Goal: Participate in discussion: Engage in conversation with other users on a specific topic

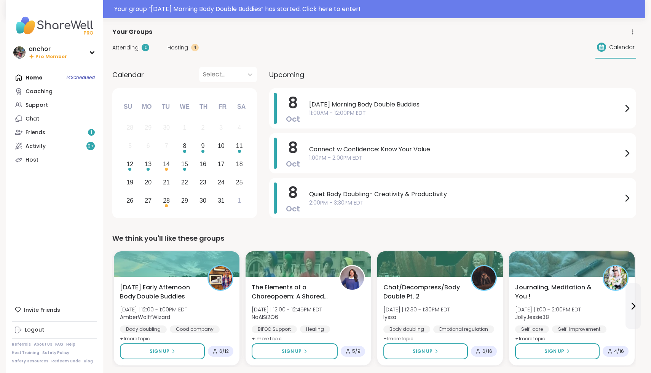
click at [138, 16] on div "Your group “ Wednesday Morning Body Double Buddies ” has started. Click here to…" at bounding box center [325, 9] width 639 height 18
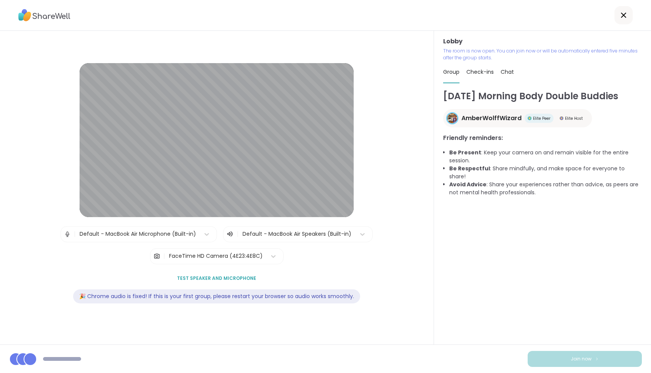
click at [335, 235] on div at bounding box center [297, 234] width 110 height 10
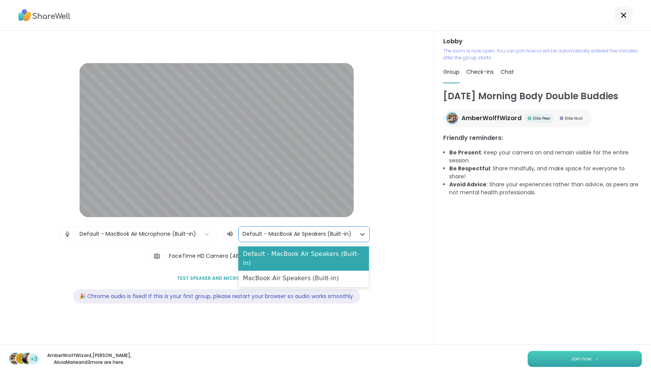
click at [620, 360] on button "Join now" at bounding box center [584, 359] width 114 height 16
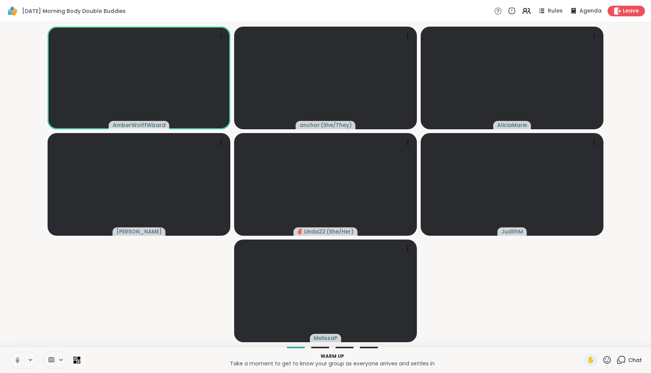
click at [14, 360] on icon at bounding box center [17, 360] width 7 height 7
click at [54, 363] on icon at bounding box center [51, 360] width 7 height 7
click at [49, 334] on div "FaceTime HD Camera" at bounding box center [62, 332] width 66 height 9
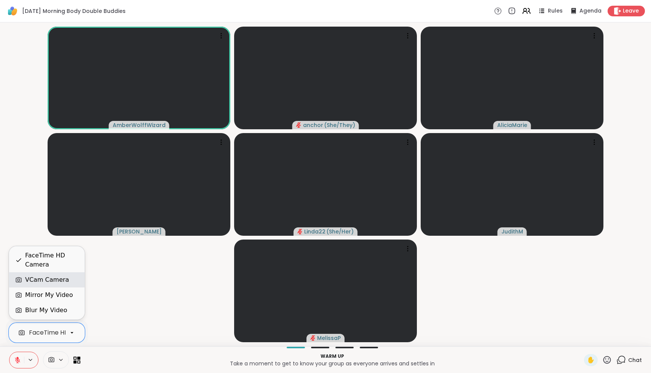
click at [43, 280] on div "VCam Camera" at bounding box center [47, 279] width 44 height 9
click at [53, 331] on div "VCam Camera" at bounding box center [51, 332] width 45 height 9
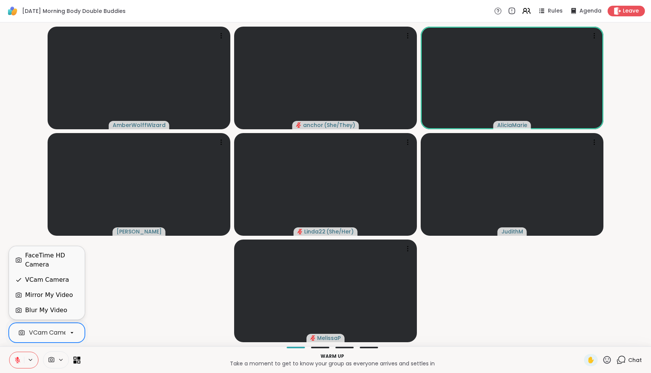
click at [34, 266] on div "FaceTime HD Camera" at bounding box center [51, 260] width 53 height 18
click at [17, 359] on icon at bounding box center [17, 360] width 7 height 7
click at [17, 359] on icon at bounding box center [18, 360] width 4 height 6
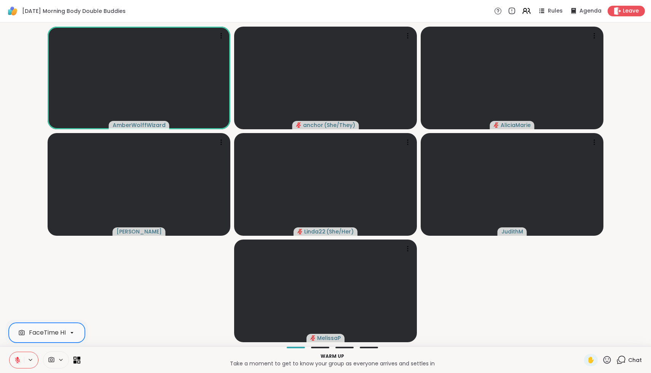
click at [16, 359] on icon at bounding box center [17, 360] width 5 height 5
click at [14, 357] on icon at bounding box center [17, 360] width 7 height 7
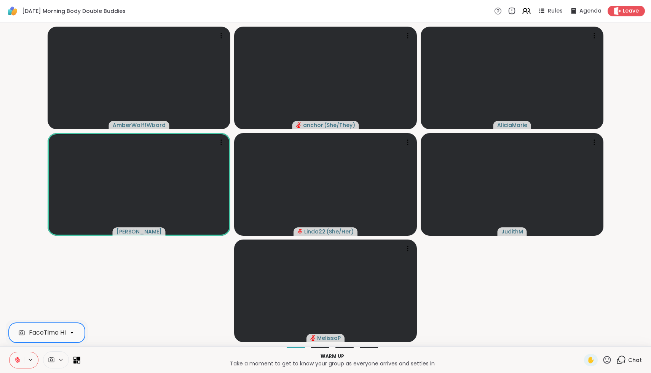
click at [18, 362] on icon at bounding box center [17, 360] width 7 height 7
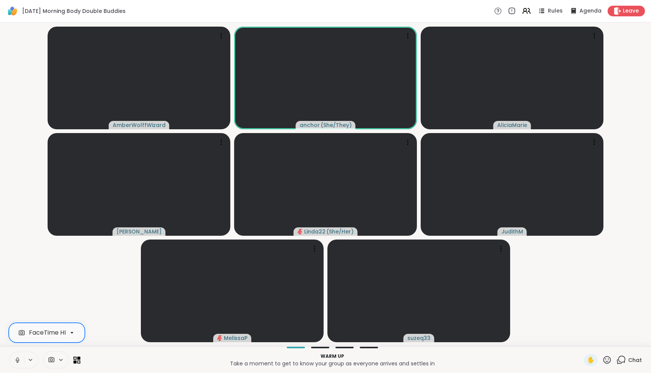
click at [18, 362] on icon at bounding box center [17, 360] width 7 height 7
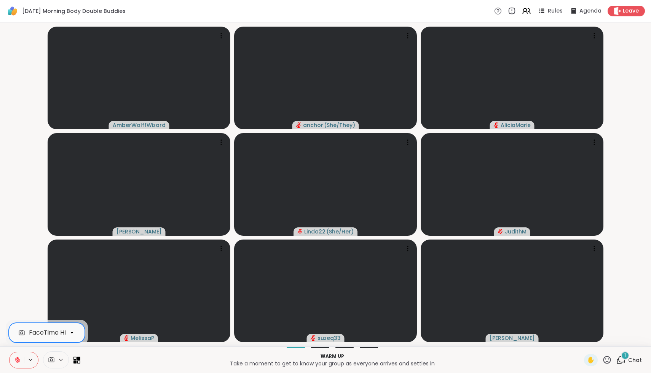
click at [53, 360] on icon at bounding box center [51, 360] width 7 height 7
click at [57, 360] on span at bounding box center [50, 360] width 14 height 7
click at [54, 334] on div "FaceTime HD Camera" at bounding box center [62, 332] width 66 height 9
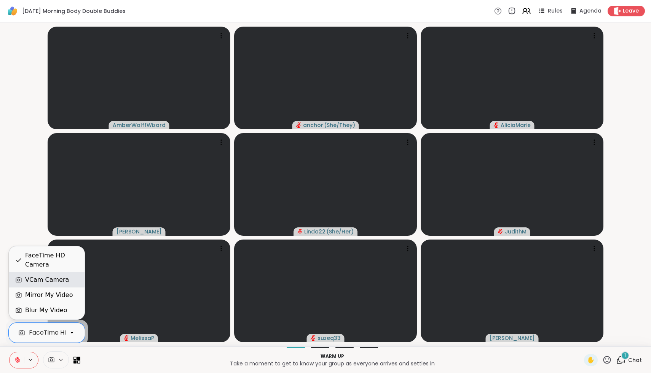
click at [52, 284] on div "VCam Camera" at bounding box center [47, 279] width 44 height 9
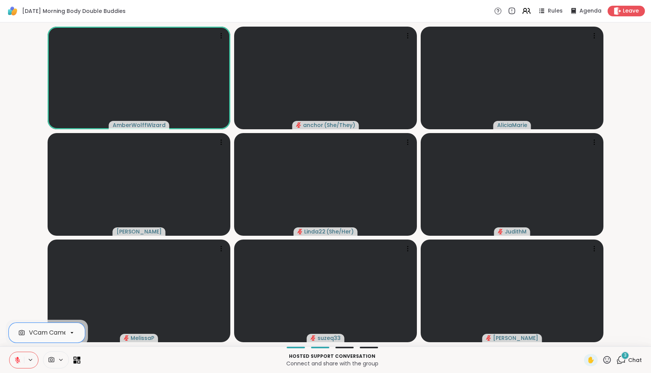
click at [16, 360] on icon at bounding box center [17, 360] width 7 height 7
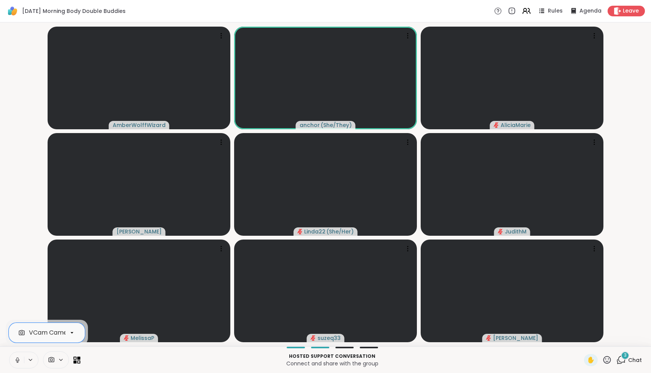
click at [17, 360] on icon at bounding box center [17, 359] width 2 height 3
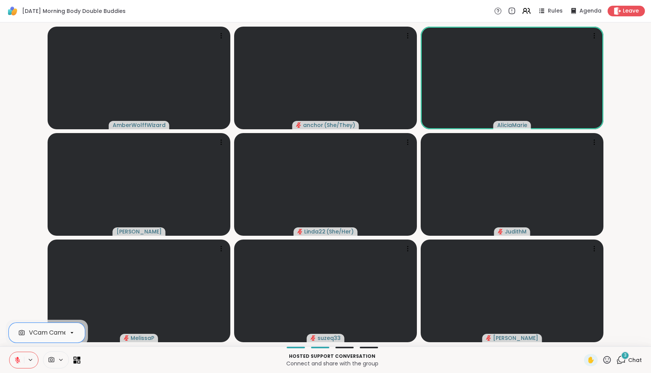
click at [16, 360] on icon at bounding box center [17, 360] width 7 height 7
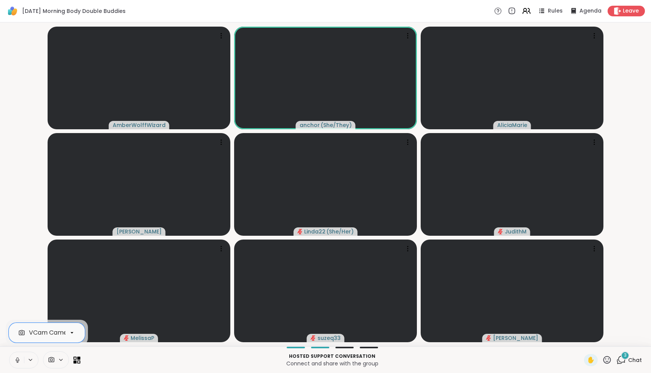
click at [16, 360] on icon at bounding box center [18, 360] width 4 height 2
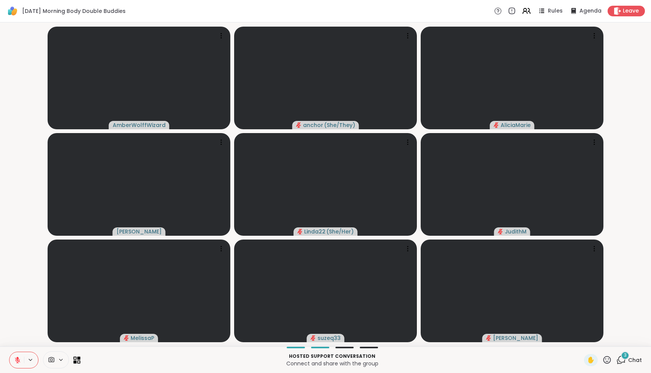
click at [627, 361] on div "3 Chat" at bounding box center [628, 360] width 25 height 12
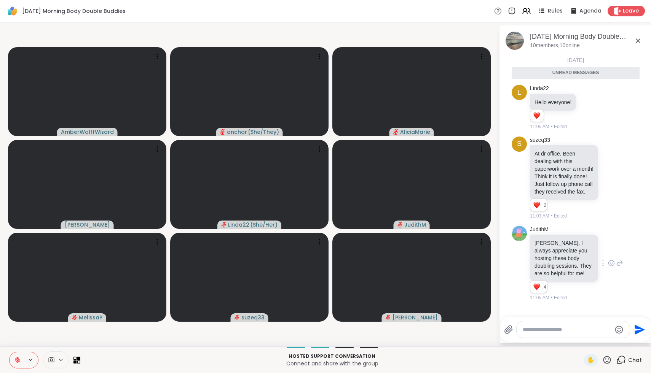
click at [611, 265] on icon at bounding box center [611, 264] width 2 height 1
click at [549, 255] on div "Select Reaction: Heart" at bounding box center [550, 251] width 7 height 7
click at [613, 181] on icon at bounding box center [611, 178] width 6 height 6
click at [548, 169] on div "Select Reaction: Heart" at bounding box center [550, 165] width 7 height 7
click at [588, 108] on icon at bounding box center [589, 108] width 6 height 6
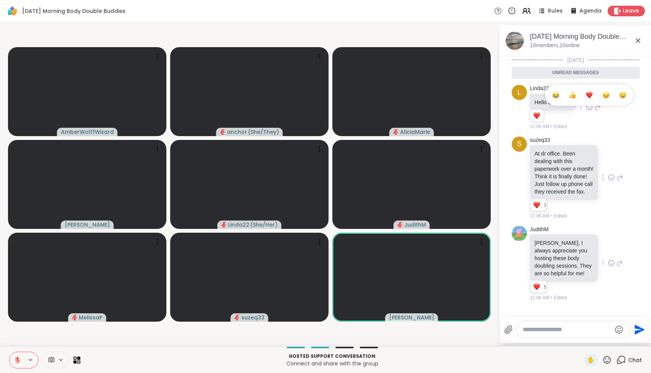
click at [586, 95] on button "Select Reaction: Heart" at bounding box center [588, 95] width 15 height 15
click at [605, 359] on icon at bounding box center [607, 360] width 10 height 10
click at [588, 340] on span "❤️" at bounding box center [585, 340] width 8 height 9
click at [607, 360] on icon at bounding box center [607, 360] width 10 height 10
click at [586, 342] on span "❤️" at bounding box center [585, 340] width 8 height 9
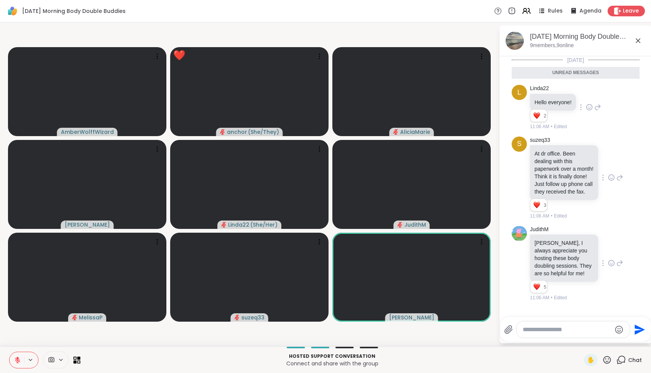
click at [606, 358] on icon at bounding box center [607, 360] width 10 height 10
click at [618, 343] on span "🌟" at bounding box center [618, 340] width 8 height 9
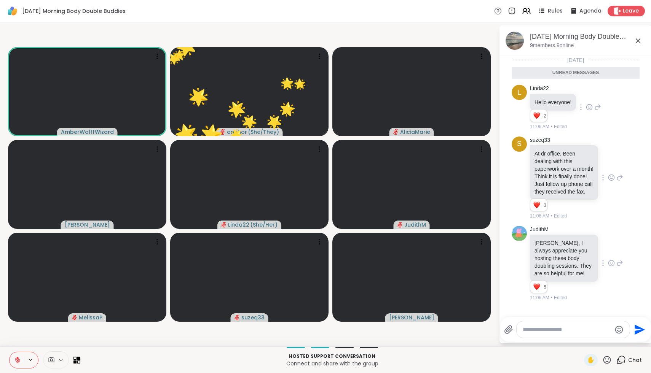
click at [608, 362] on icon at bounding box center [607, 360] width 10 height 10
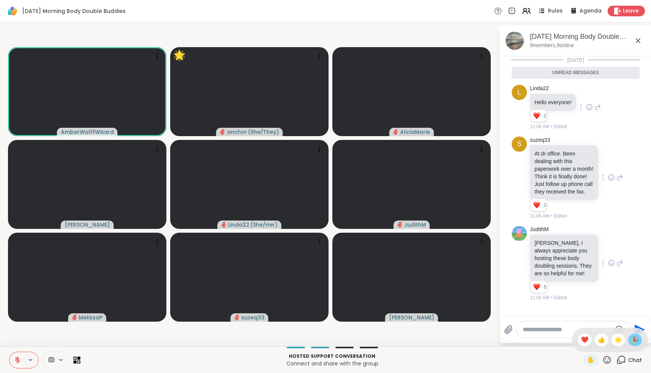
click at [633, 338] on span "🎉" at bounding box center [635, 340] width 8 height 9
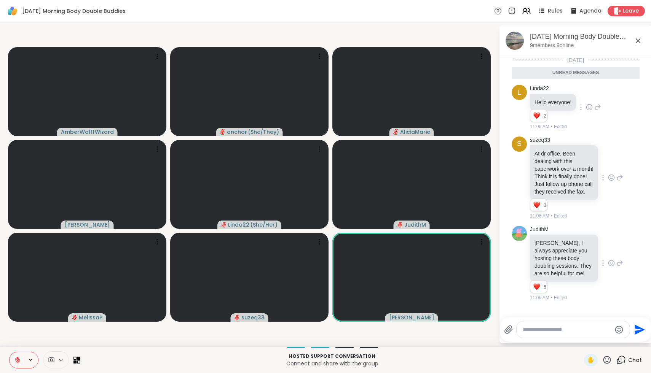
click at [611, 362] on icon at bounding box center [607, 360] width 10 height 10
click at [619, 341] on span "🌟" at bounding box center [618, 340] width 8 height 9
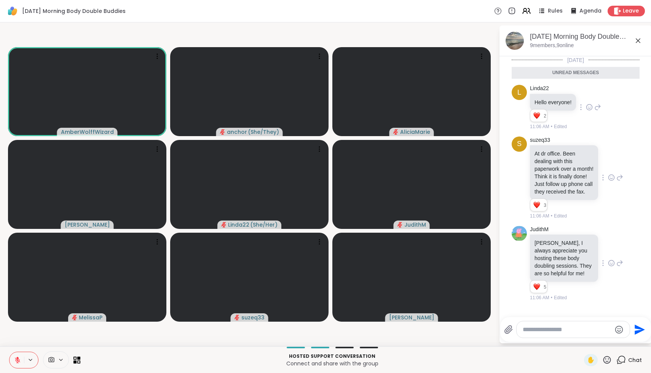
click at [608, 361] on icon at bounding box center [607, 360] width 8 height 8
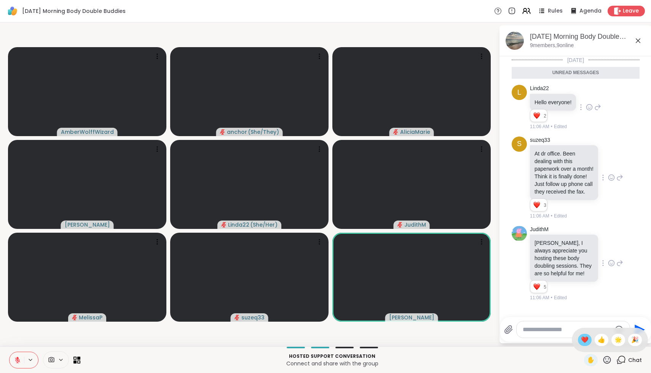
click at [588, 338] on span "❤️" at bounding box center [585, 340] width 8 height 9
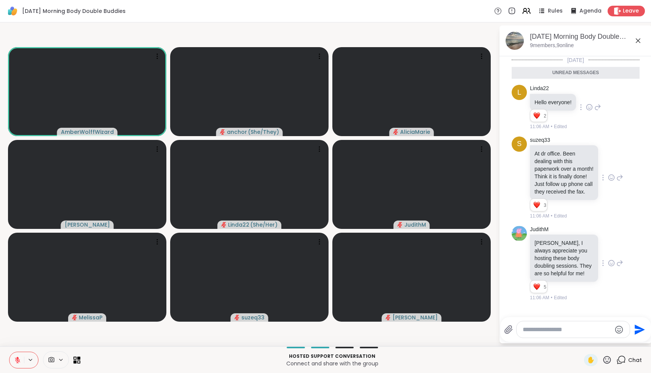
click at [578, 327] on textarea "Type your message" at bounding box center [566, 330] width 89 height 8
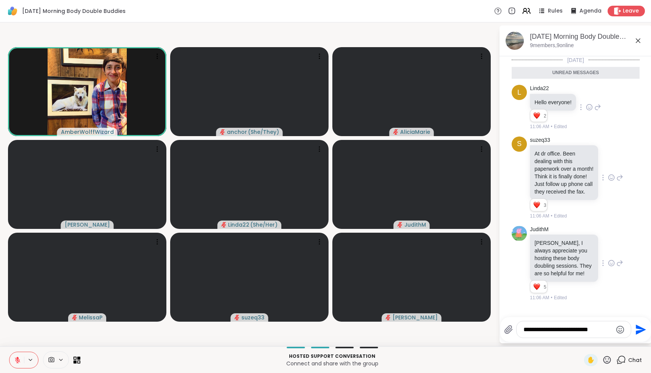
type textarea "**********"
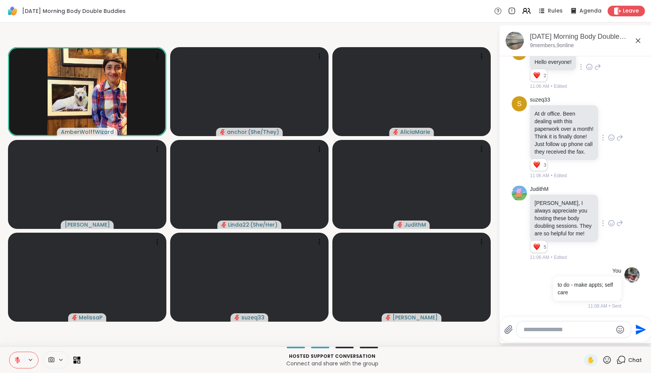
type textarea "*"
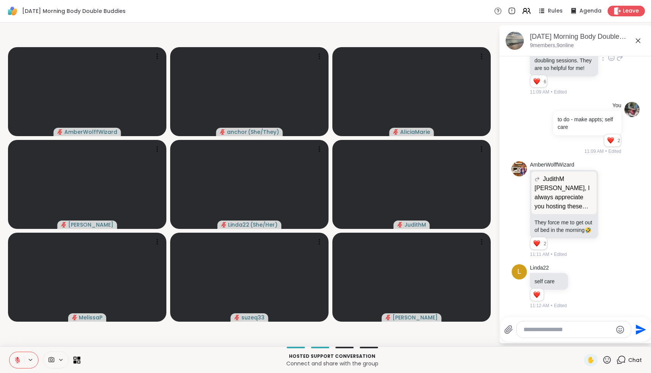
scroll to position [203, 0]
click at [579, 284] on icon at bounding box center [581, 287] width 7 height 8
click at [580, 273] on div "Select Reaction: Heart" at bounding box center [581, 274] width 7 height 7
click at [549, 331] on textarea "Type your message" at bounding box center [567, 330] width 89 height 8
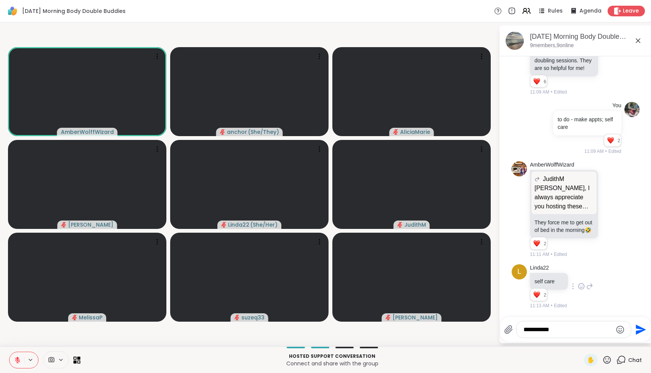
paste textarea "Type your message"
type textarea "**********"
click at [569, 324] on div "**********" at bounding box center [573, 330] width 114 height 16
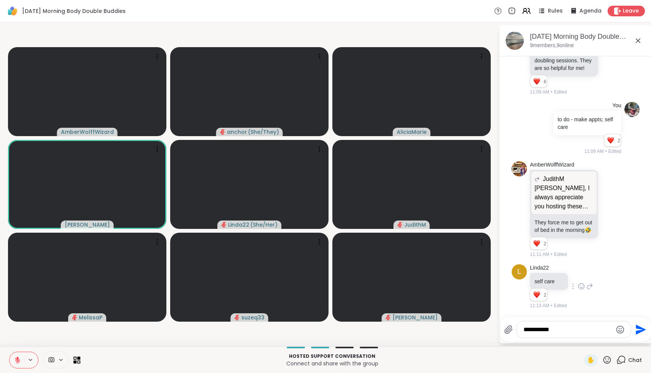
click at [566, 330] on textarea "**********" at bounding box center [567, 330] width 89 height 8
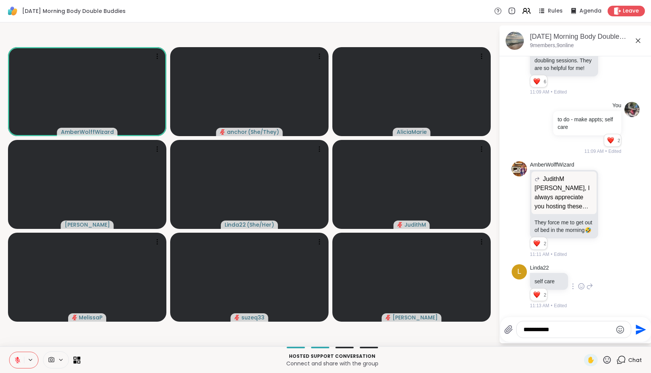
click at [561, 328] on textarea "**********" at bounding box center [567, 330] width 89 height 8
click at [557, 329] on textarea "**********" at bounding box center [567, 330] width 89 height 8
click at [560, 329] on textarea "**********" at bounding box center [567, 330] width 89 height 8
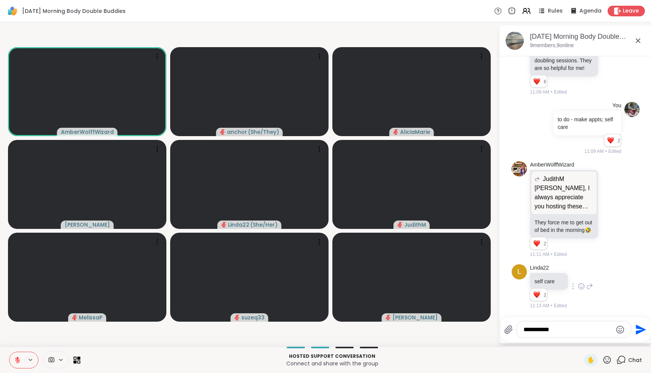
click at [558, 329] on textarea "**********" at bounding box center [567, 330] width 89 height 8
click at [638, 40] on icon at bounding box center [637, 40] width 5 height 5
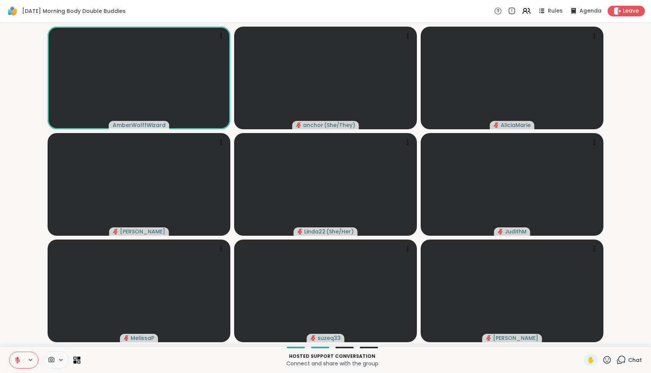
click at [617, 359] on icon at bounding box center [621, 360] width 10 height 10
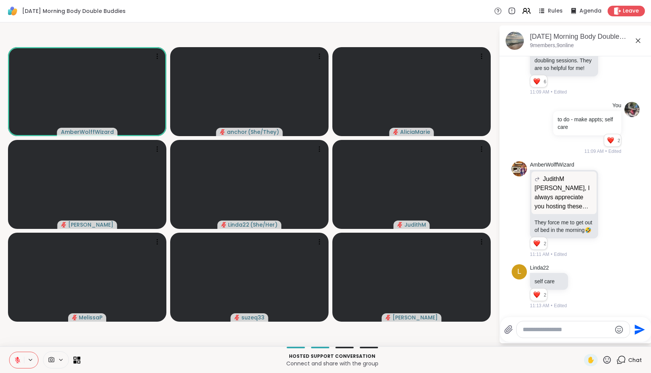
click at [555, 324] on div at bounding box center [572, 330] width 113 height 16
click at [554, 328] on textarea "Type your message" at bounding box center [566, 330] width 89 height 8
paste textarea "**********"
type textarea "**********"
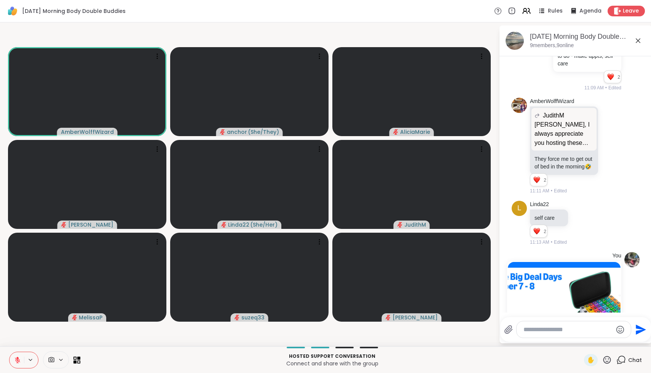
scroll to position [375, 0]
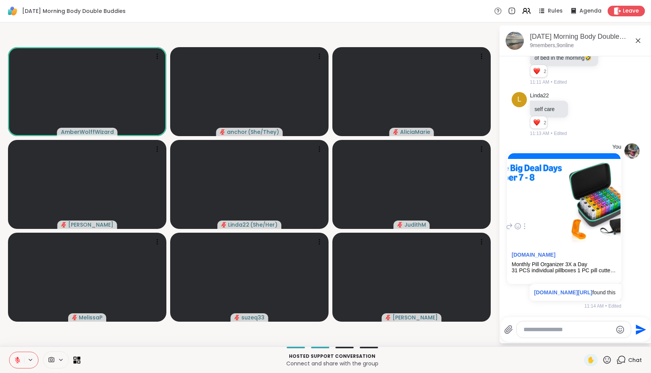
click at [524, 226] on icon at bounding box center [525, 226] width 2 height 6
click at [531, 237] on icon at bounding box center [533, 236] width 5 height 5
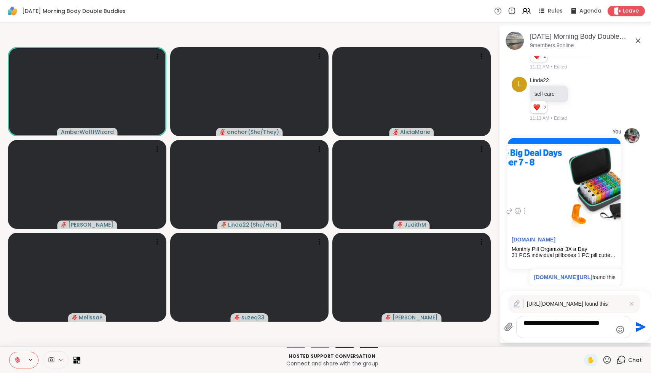
click at [543, 333] on textarea "**********" at bounding box center [567, 327] width 89 height 15
type textarea "**********"
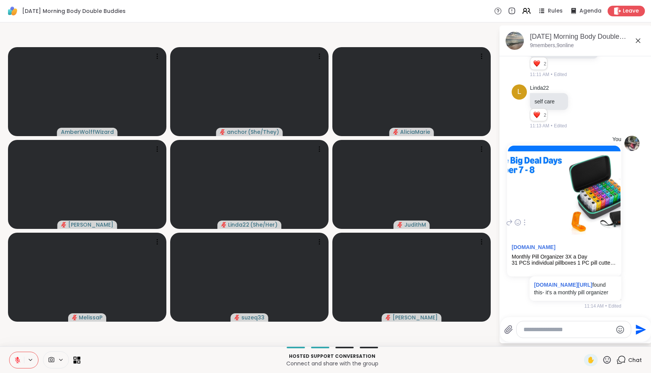
click at [608, 360] on icon at bounding box center [607, 360] width 10 height 10
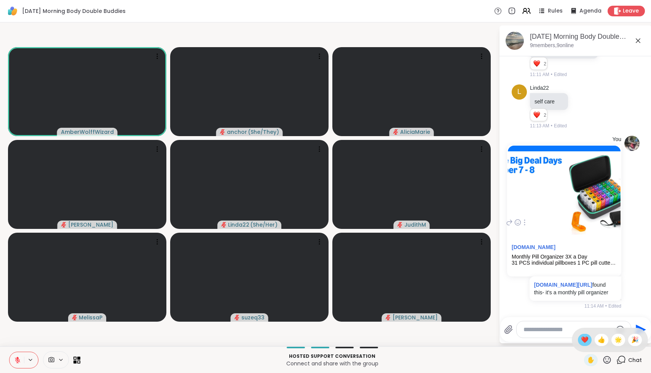
click at [587, 340] on span "❤️" at bounding box center [585, 340] width 8 height 9
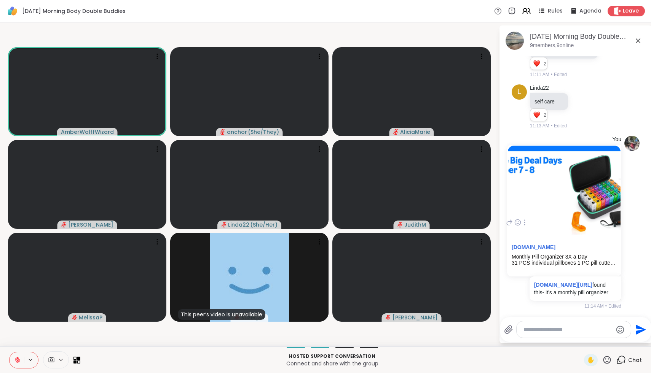
click at [608, 361] on icon at bounding box center [607, 360] width 8 height 8
click at [588, 342] on span "❤️" at bounding box center [585, 340] width 8 height 9
click at [17, 361] on icon at bounding box center [17, 360] width 5 height 5
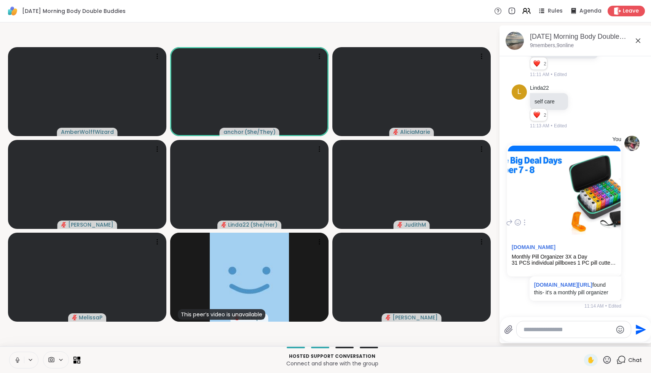
click at [17, 360] on icon at bounding box center [17, 360] width 7 height 7
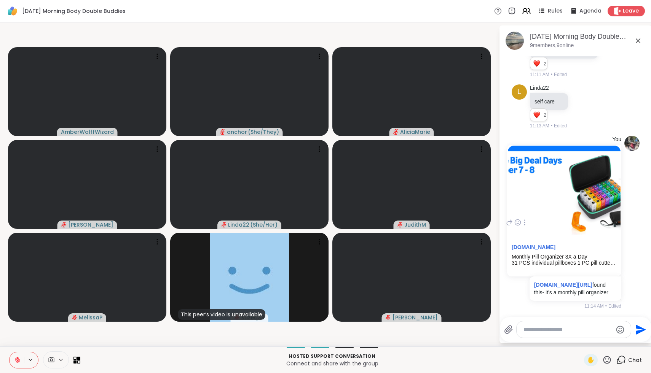
click at [17, 360] on icon at bounding box center [17, 360] width 7 height 7
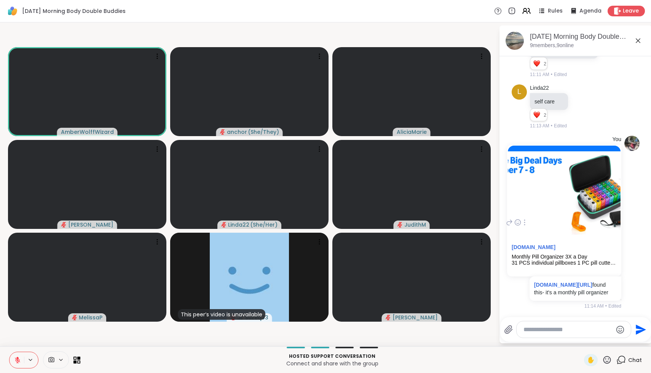
click at [608, 357] on icon at bounding box center [607, 360] width 10 height 10
click at [588, 338] on span "❤️" at bounding box center [585, 340] width 8 height 9
click at [136, 366] on p "Connect and share with the group" at bounding box center [332, 364] width 494 height 8
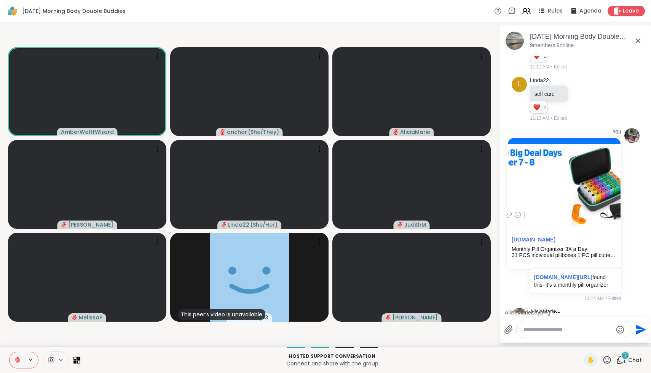
scroll to position [423, 0]
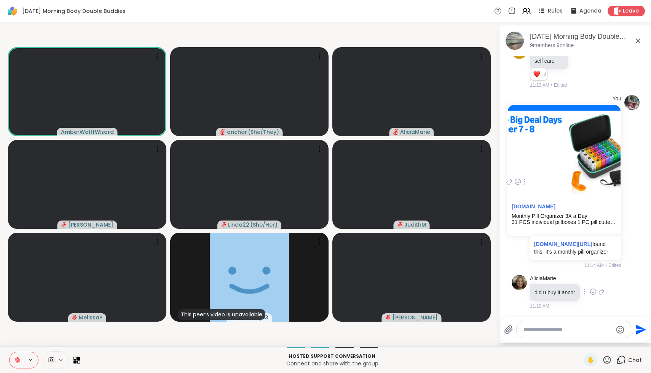
click at [605, 293] on icon at bounding box center [601, 291] width 7 height 9
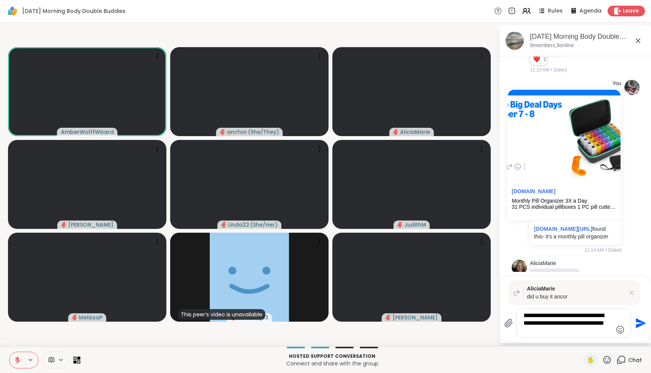
type textarea "**********"
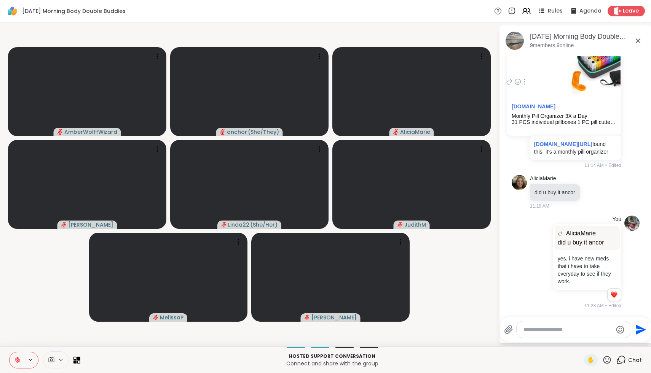
scroll to position [524, 0]
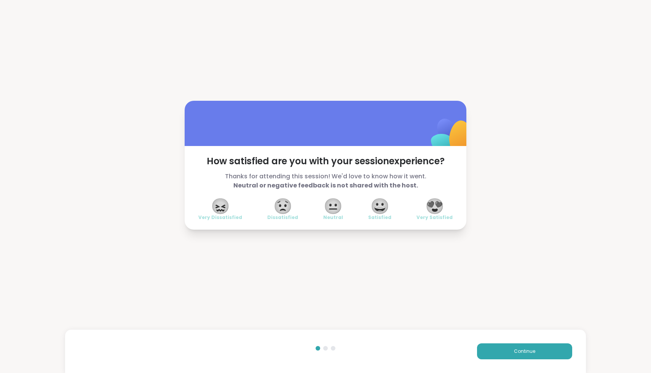
click at [435, 210] on span "😍" at bounding box center [434, 206] width 19 height 14
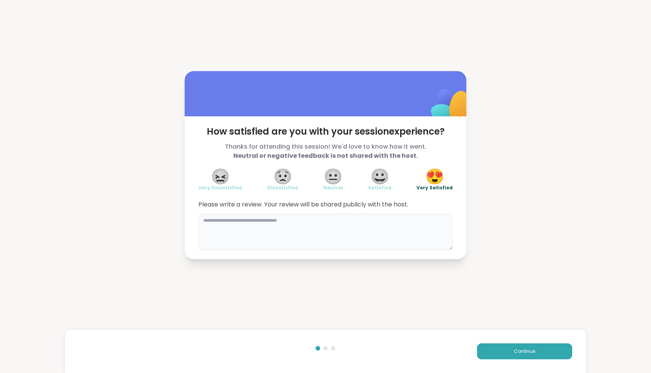
click at [399, 236] on textarea at bounding box center [325, 232] width 254 height 37
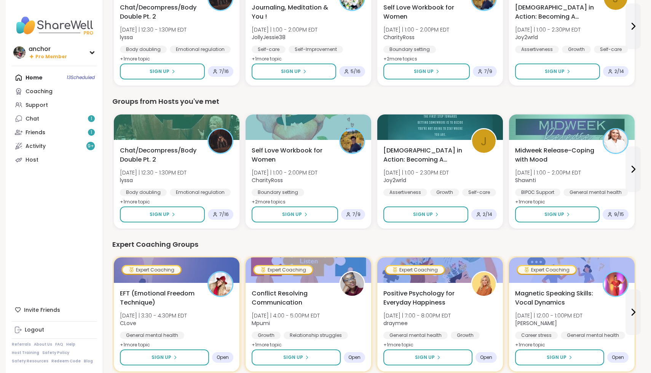
scroll to position [264, 0]
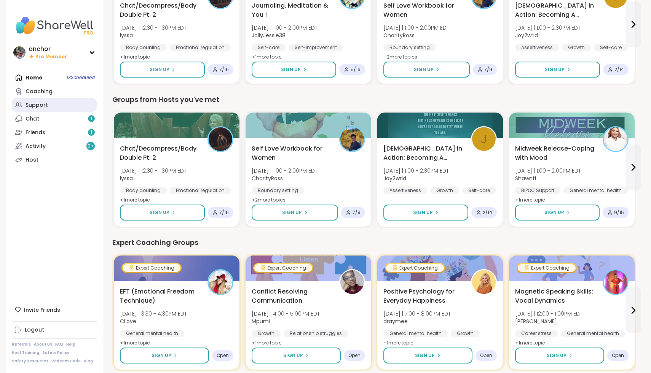
click at [57, 104] on link "Support" at bounding box center [54, 105] width 85 height 14
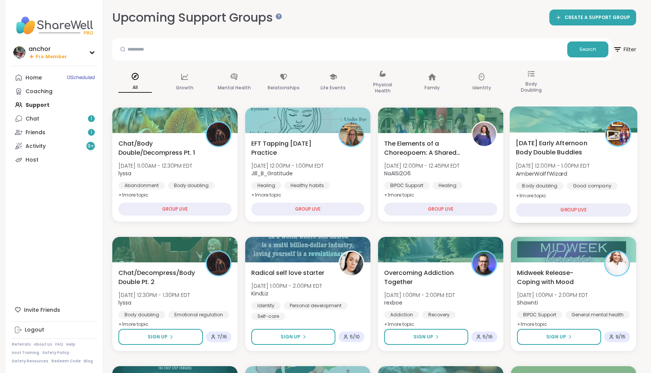
click at [622, 167] on div "Wednesday Early Afternoon Body Double Buddies Wed, Oct 08 | 12:00PM - 1:00PM ED…" at bounding box center [573, 169] width 115 height 62
click at [329, 23] on div "Upcoming Support Groups CREATE A SUPPORT GROUP" at bounding box center [374, 17] width 524 height 17
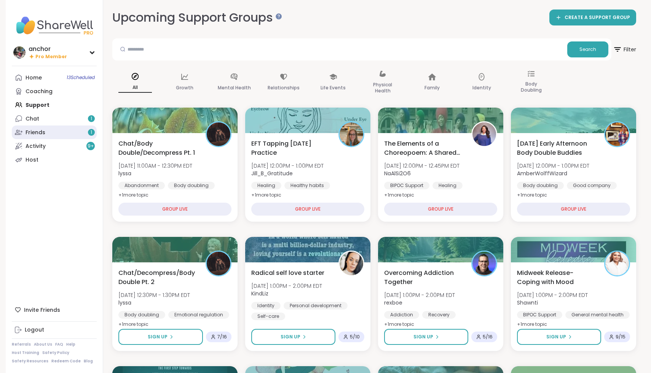
click at [77, 137] on link "Friends 1" at bounding box center [54, 133] width 85 height 14
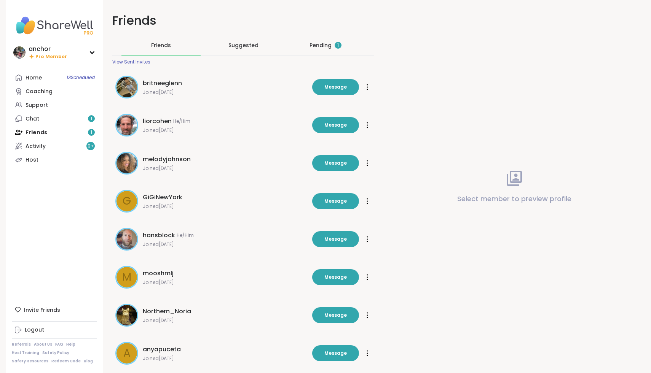
click at [326, 46] on div "Pending 1" at bounding box center [325, 45] width 32 height 8
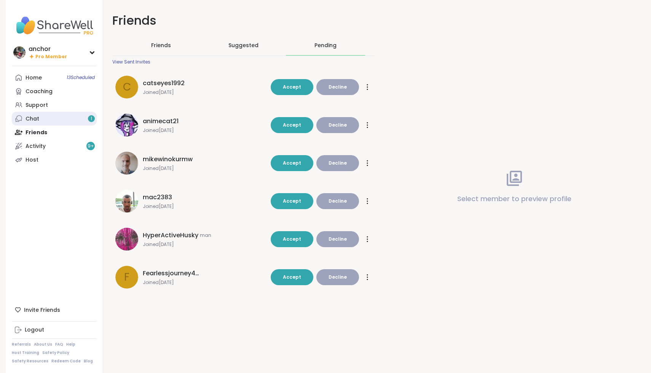
click at [49, 114] on link "Chat 1" at bounding box center [54, 119] width 85 height 14
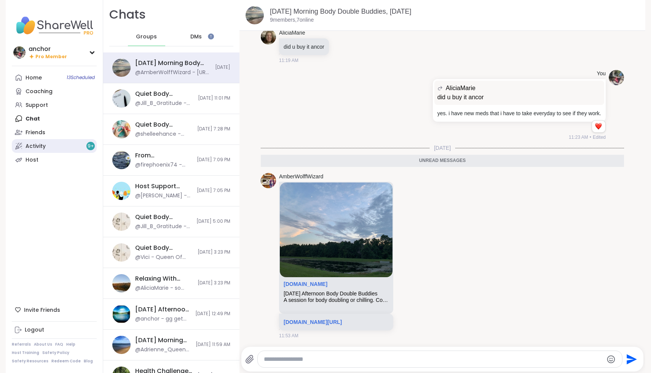
click at [43, 145] on div "Activity 9 +" at bounding box center [35, 147] width 20 height 8
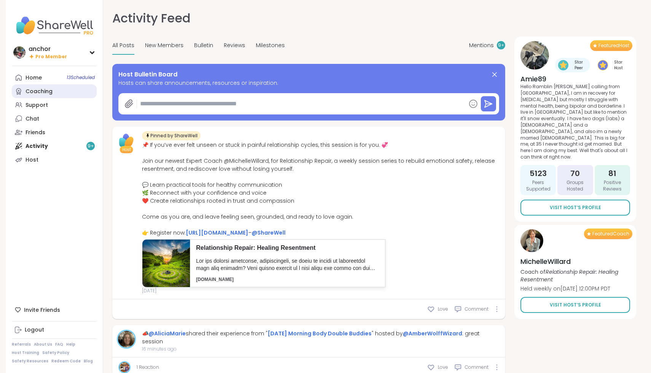
click at [41, 92] on div "Coaching" at bounding box center [38, 92] width 27 height 8
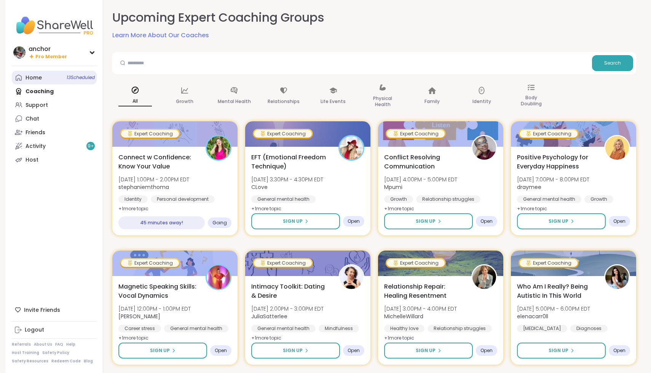
click at [54, 76] on link "Home 13 Scheduled" at bounding box center [54, 78] width 85 height 14
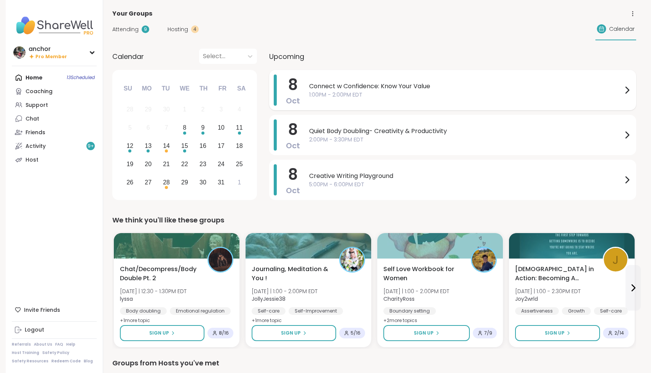
click at [436, 92] on span "1:00PM - 2:00PM EDT" at bounding box center [465, 95] width 313 height 8
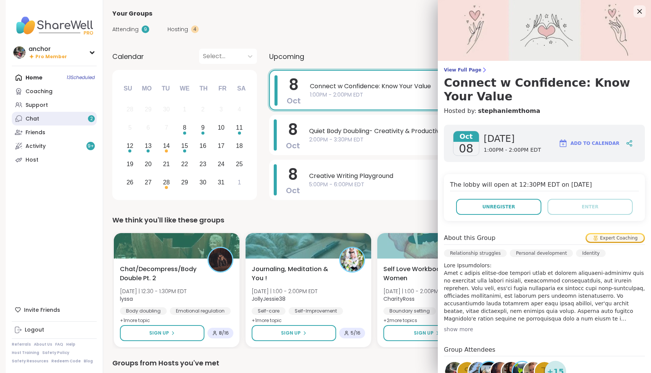
click at [73, 120] on link "Chat 2" at bounding box center [54, 119] width 85 height 14
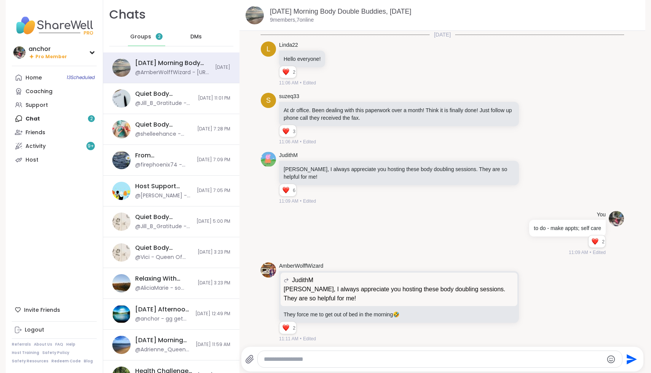
scroll to position [517, 0]
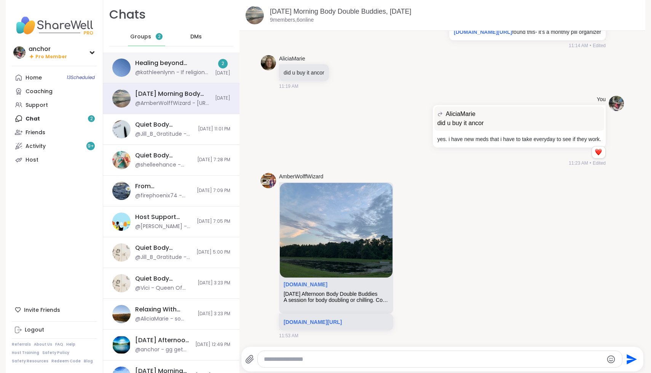
click at [181, 73] on div "@kathleenlynn - If religion really promoted loving people, this what it would s…" at bounding box center [172, 73] width 75 height 8
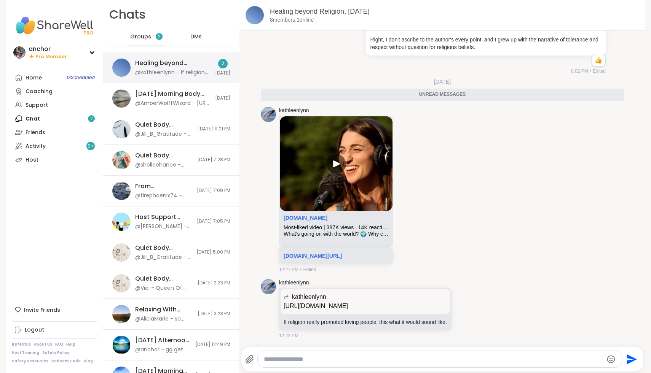
scroll to position [0, 0]
click at [48, 92] on div "Coaching" at bounding box center [38, 92] width 27 height 8
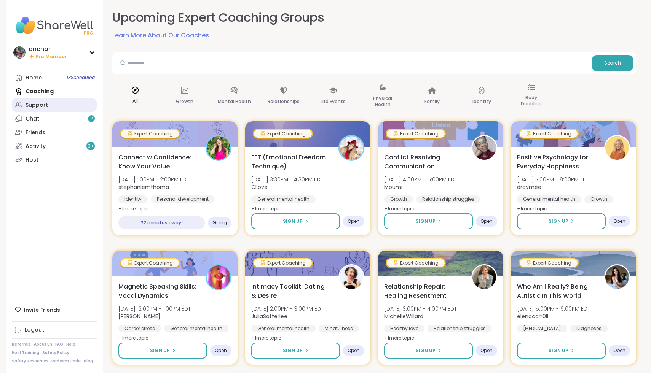
click at [58, 100] on link "Support" at bounding box center [54, 105] width 85 height 14
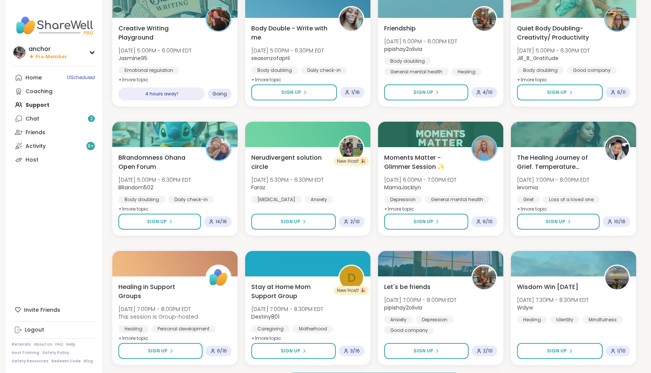
scroll to position [893, 0]
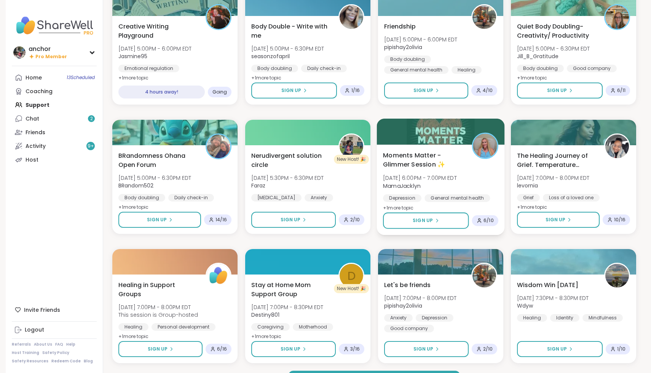
click at [459, 164] on span "Moments Matter - Glimmer Session ✨" at bounding box center [423, 160] width 80 height 19
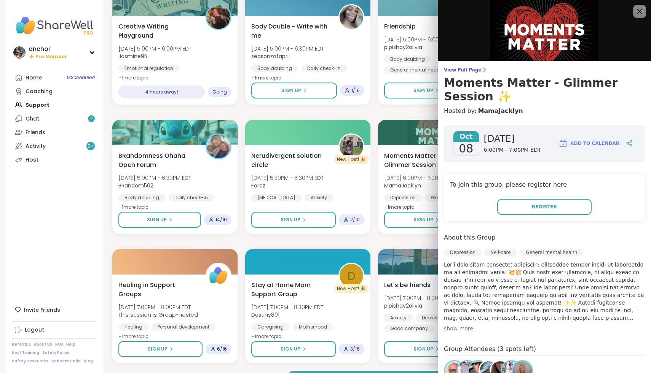
click at [640, 10] on icon at bounding box center [639, 11] width 10 height 10
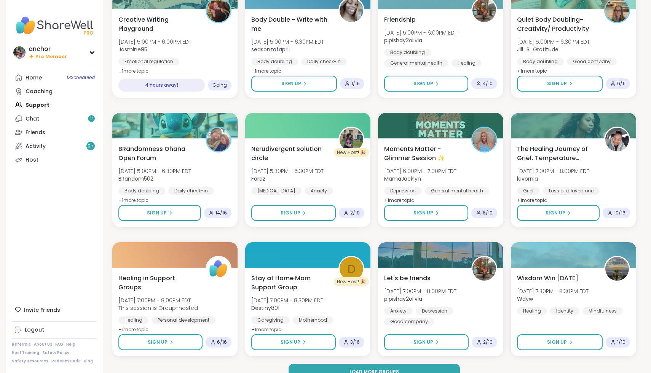
scroll to position [902, 0]
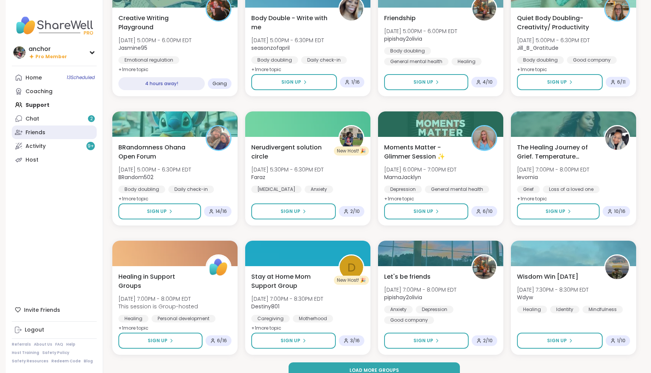
click at [53, 126] on link "Friends" at bounding box center [54, 133] width 85 height 14
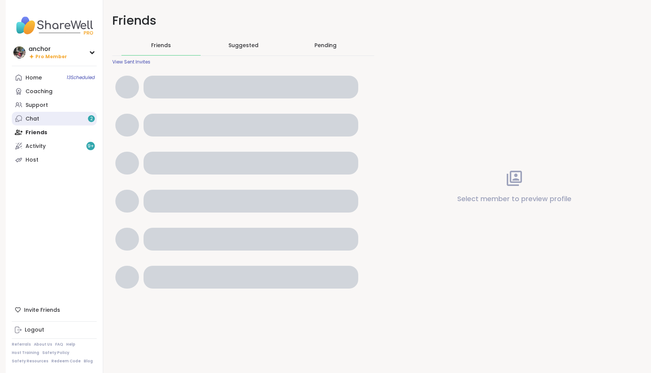
click at [51, 118] on link "Chat 2" at bounding box center [54, 119] width 85 height 14
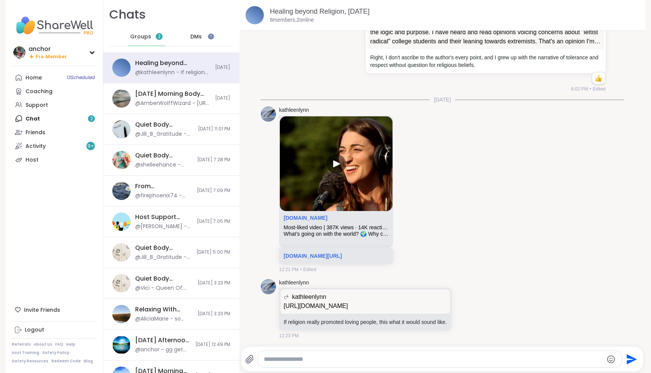
click at [129, 40] on div "Groups 2" at bounding box center [146, 37] width 37 height 18
click at [138, 37] on span "Groups" at bounding box center [140, 37] width 21 height 8
click at [64, 153] on link "Host" at bounding box center [54, 160] width 85 height 14
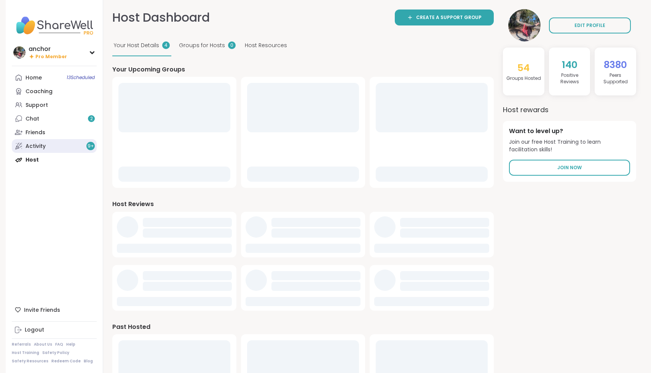
click at [62, 146] on link "Activity 9 +" at bounding box center [54, 146] width 85 height 14
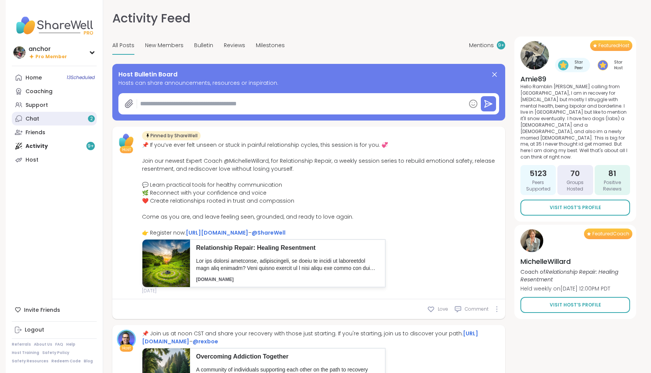
click at [69, 118] on link "Chat 2" at bounding box center [54, 119] width 85 height 14
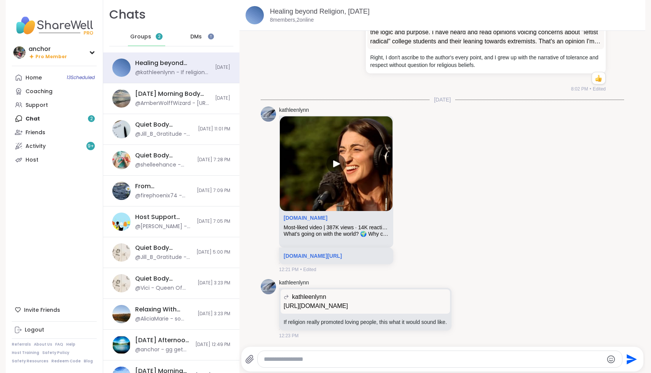
click at [152, 36] on div "Groups 2" at bounding box center [146, 37] width 37 height 18
click at [66, 91] on link "Coaching" at bounding box center [54, 91] width 85 height 14
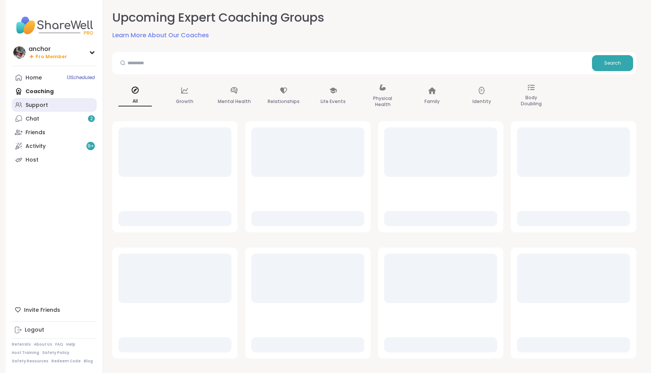
click at [65, 104] on link "Support" at bounding box center [54, 105] width 85 height 14
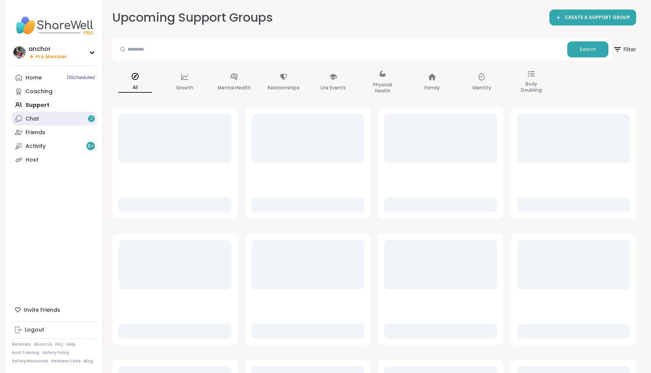
click at [66, 121] on link "Chat 2" at bounding box center [54, 119] width 85 height 14
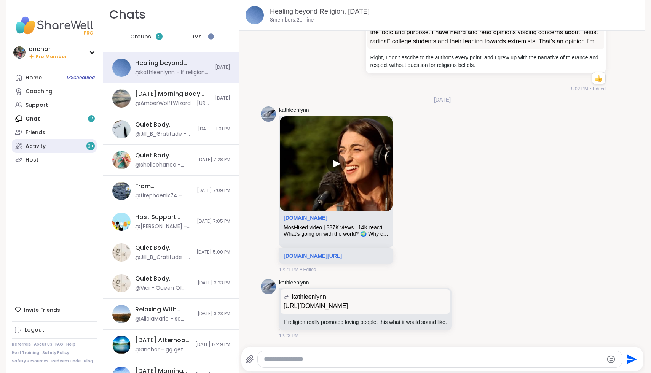
click at [63, 148] on link "Activity 9 +" at bounding box center [54, 146] width 85 height 14
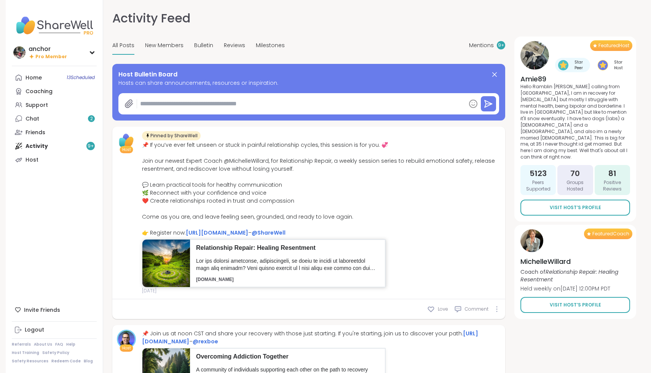
click at [218, 265] on p at bounding box center [287, 265] width 183 height 15
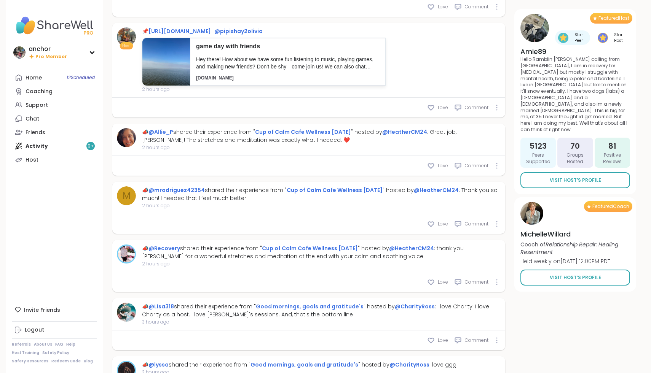
scroll to position [1505, 0]
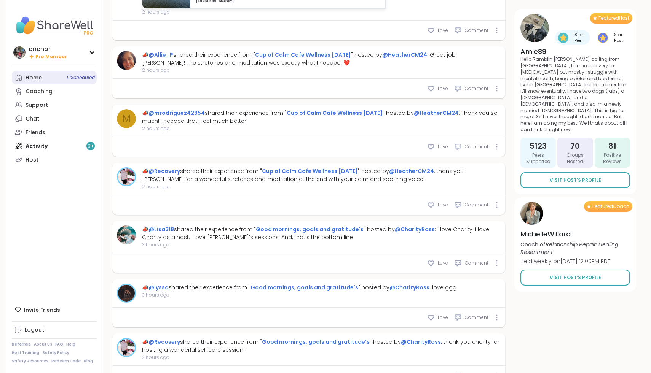
type textarea "*"
click at [38, 81] on div "Home 12 Scheduled" at bounding box center [33, 78] width 16 height 8
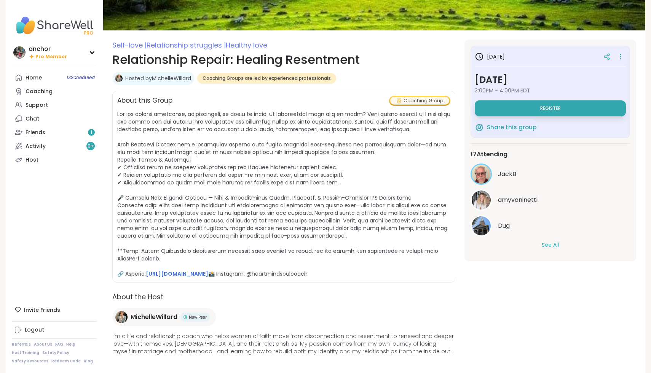
scroll to position [67, 0]
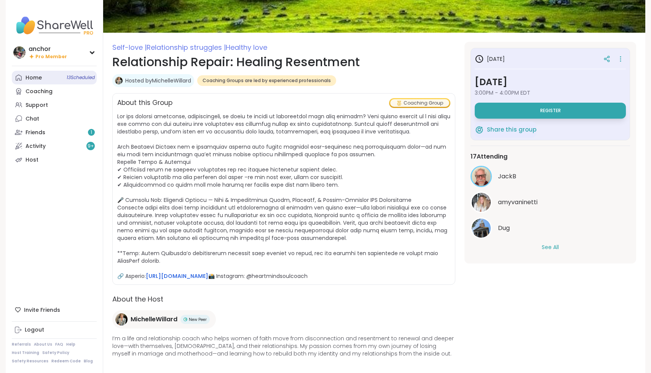
click at [44, 80] on link "Home 13 Scheduled" at bounding box center [54, 78] width 85 height 14
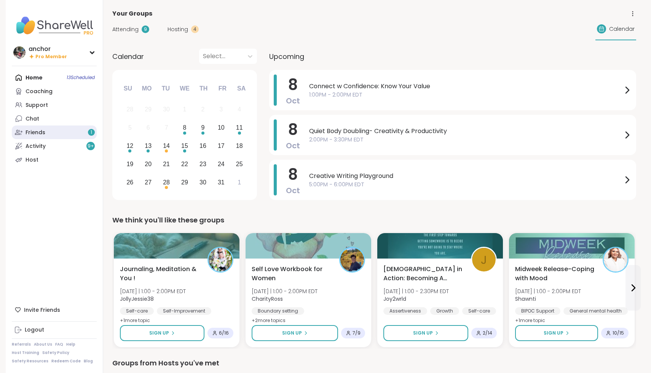
click at [50, 135] on link "Friends 1" at bounding box center [54, 133] width 85 height 14
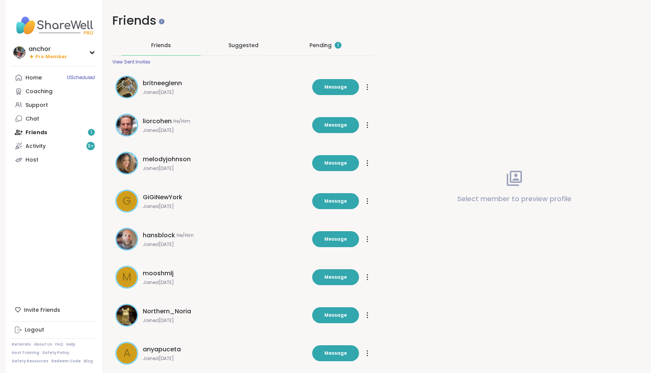
click at [323, 43] on div "Pending 1" at bounding box center [325, 45] width 32 height 8
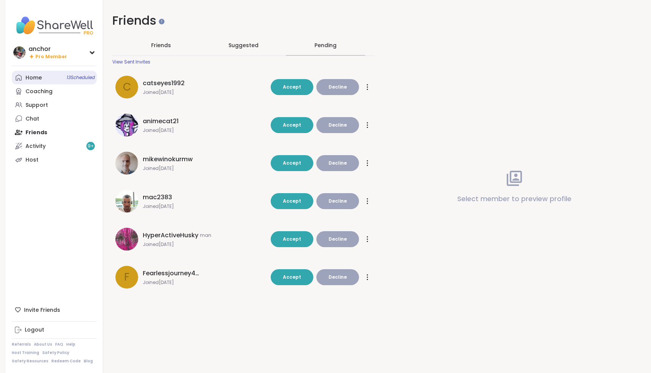
click at [63, 81] on link "Home 13 Scheduled" at bounding box center [54, 78] width 85 height 14
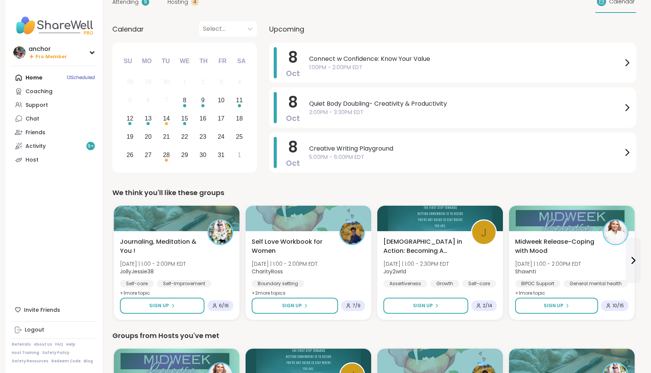
scroll to position [30, 0]
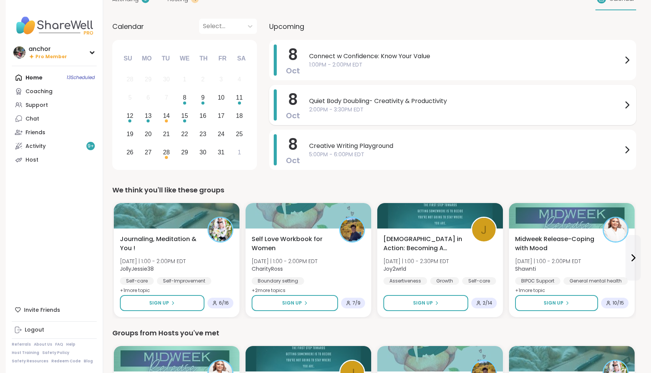
click at [381, 108] on span "2:00PM - 3:30PM EDT" at bounding box center [465, 110] width 313 height 8
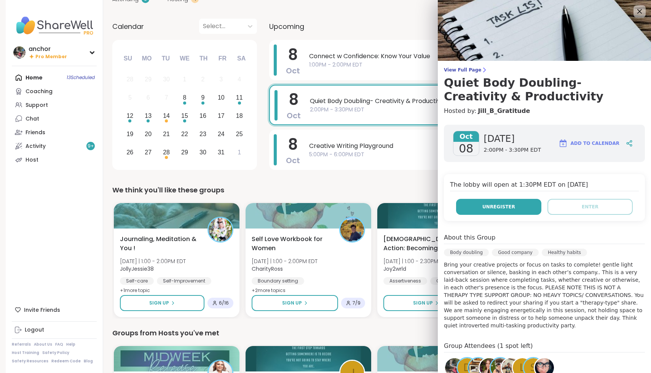
click at [509, 204] on span "Unregister" at bounding box center [498, 207] width 33 height 7
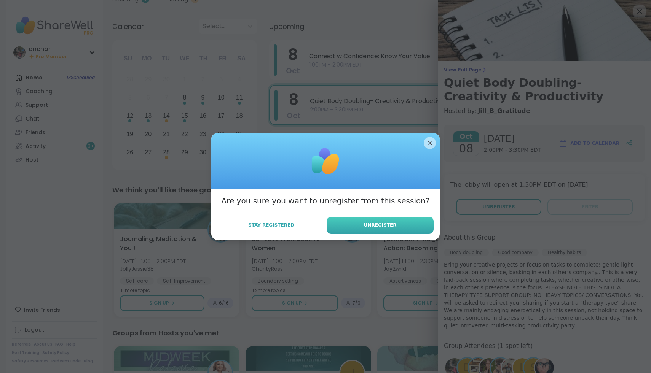
click at [390, 221] on button "Unregister" at bounding box center [379, 225] width 107 height 17
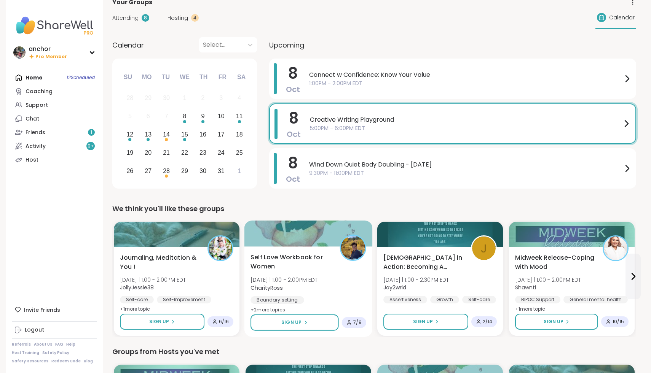
scroll to position [0, 0]
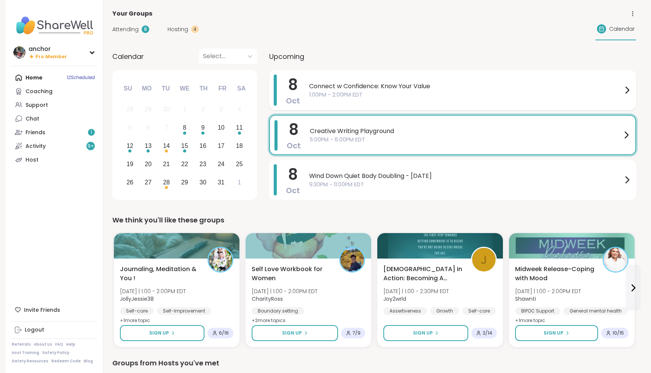
click at [342, 75] on div "Connect w Confidence: Know Your Value 1:00PM - 2:00PM EDT" at bounding box center [470, 90] width 322 height 31
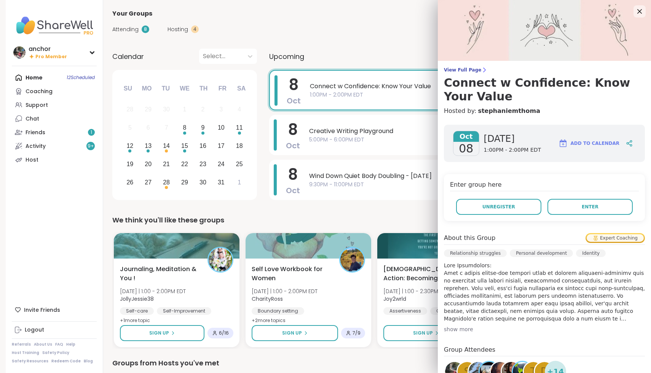
click at [332, 24] on div "Attending 8 Hosting 4 Calendar" at bounding box center [374, 29] width 524 height 22
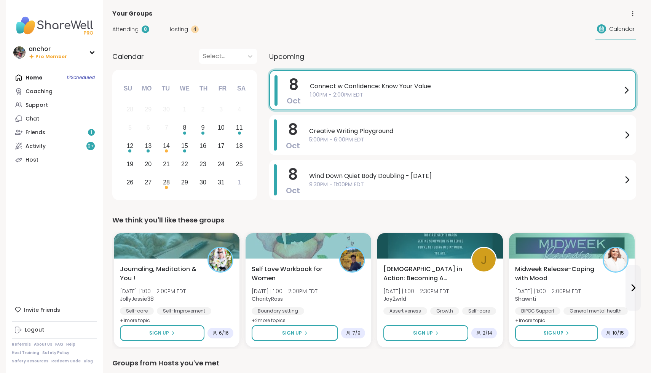
click at [360, 92] on span "1:00PM - 2:00PM EDT" at bounding box center [466, 95] width 312 height 8
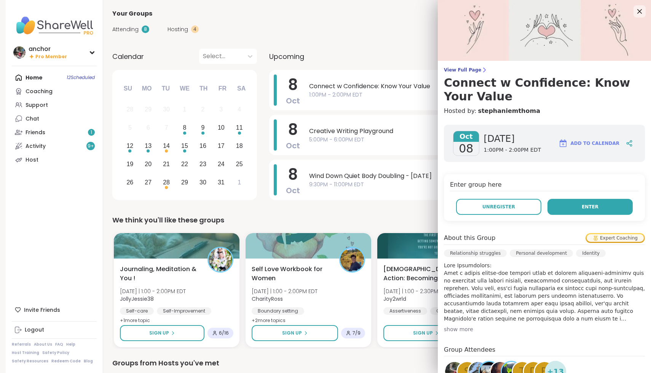
click at [565, 210] on button "Enter" at bounding box center [589, 207] width 85 height 16
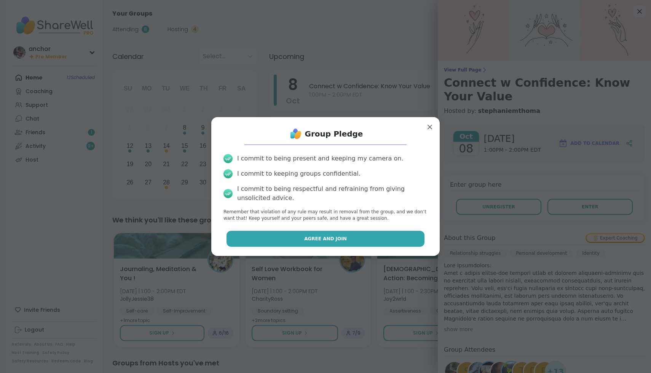
click at [384, 245] on button "Agree and Join" at bounding box center [325, 239] width 198 height 16
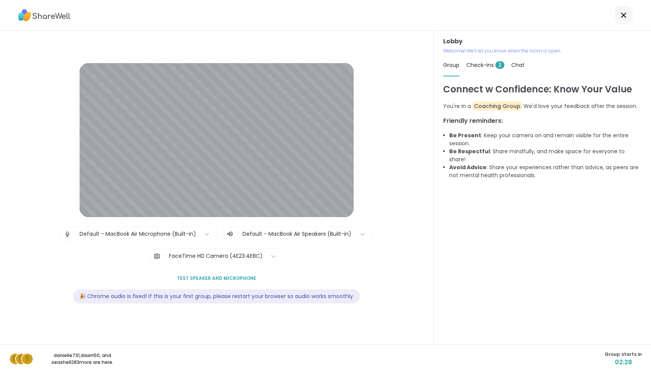
click at [107, 242] on div "| Default - MacBook Air Microphone (Built-in) | Default - MacBook Air Speakers …" at bounding box center [216, 245] width 312 height 38
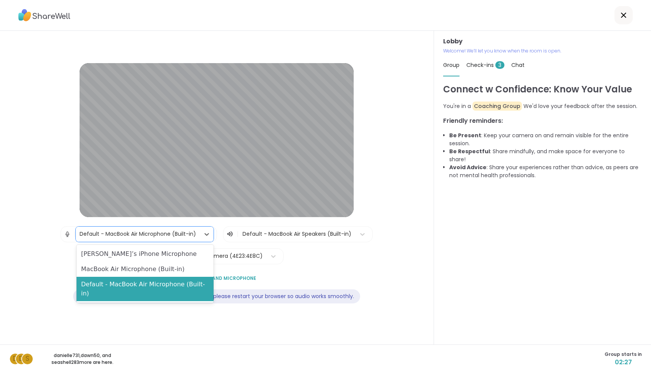
click at [107, 234] on div "Default - MacBook Air Microphone (Built-in)" at bounding box center [138, 234] width 116 height 8
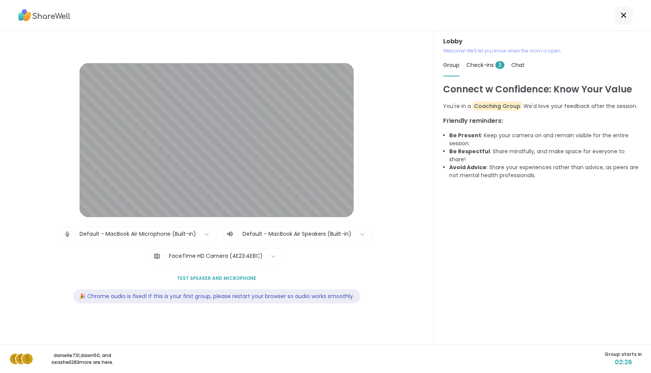
click at [112, 244] on div "| Default - MacBook Air Microphone (Built-in) | Default - MacBook Air Speakers …" at bounding box center [216, 245] width 312 height 38
click at [112, 240] on div "Default - MacBook Air Microphone (Built-in)" at bounding box center [138, 234] width 124 height 15
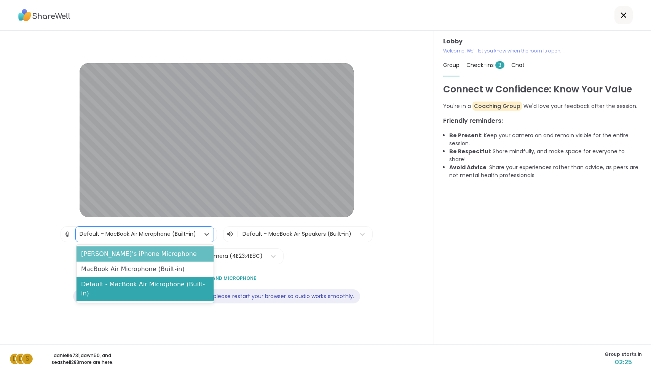
click at [113, 259] on div "[PERSON_NAME]’s iPhone Microphone" at bounding box center [144, 254] width 137 height 15
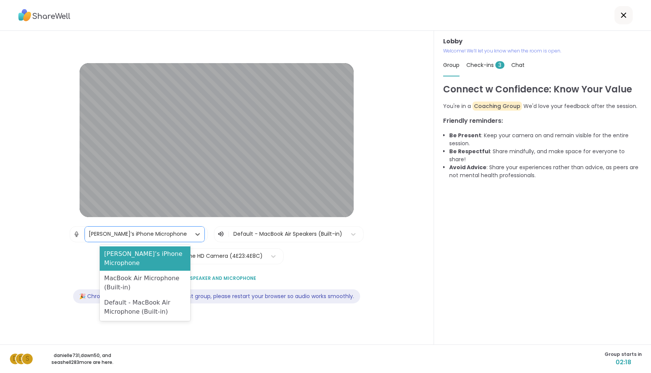
click at [126, 228] on div "[PERSON_NAME]’s iPhone Microphone" at bounding box center [138, 234] width 106 height 15
click at [123, 271] on div "MacBook Air Microphone (Built-in)" at bounding box center [145, 283] width 91 height 24
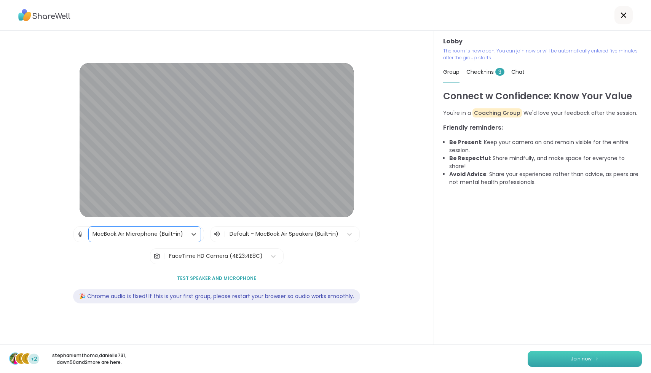
click at [567, 357] on button "Join now" at bounding box center [584, 359] width 114 height 16
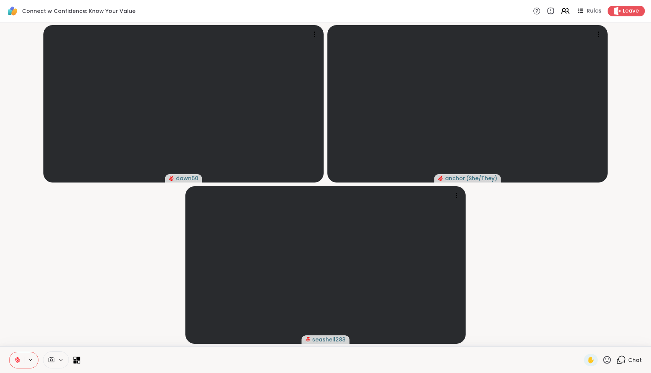
click at [50, 364] on div at bounding box center [56, 360] width 26 height 17
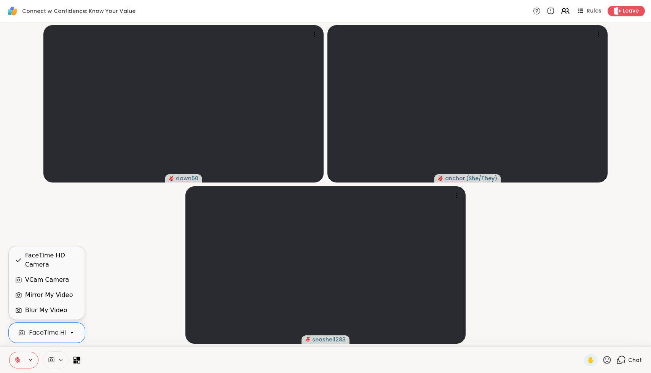
click at [50, 329] on div "FaceTime HD Camera" at bounding box center [62, 332] width 66 height 9
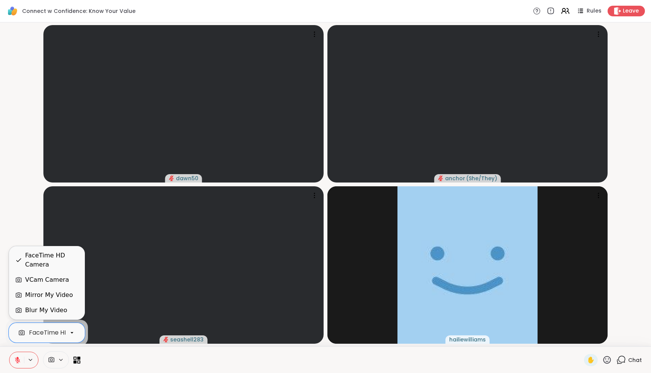
click at [47, 285] on div "VCam Camera" at bounding box center [46, 279] width 75 height 15
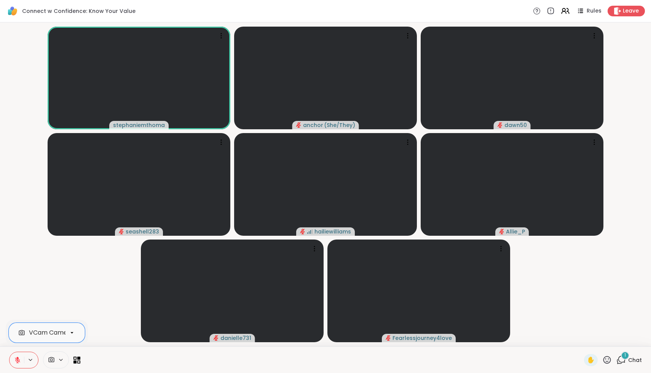
click at [640, 362] on span "Chat" at bounding box center [635, 361] width 14 height 8
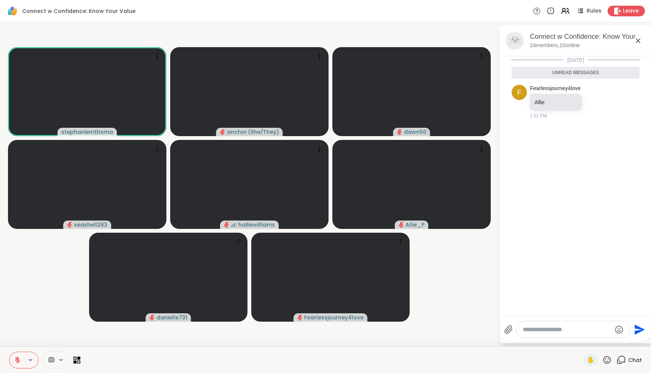
click at [641, 40] on icon at bounding box center [637, 40] width 9 height 9
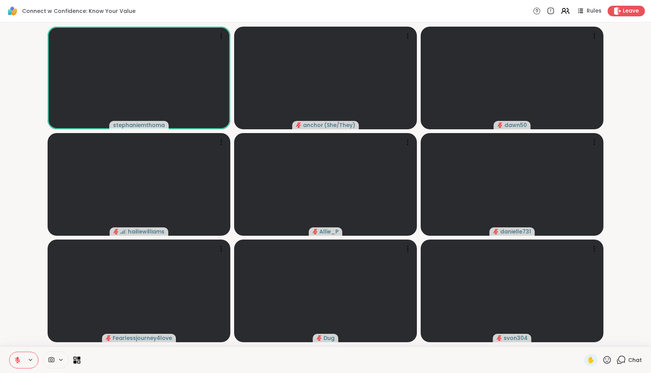
click at [626, 362] on icon at bounding box center [621, 360] width 10 height 10
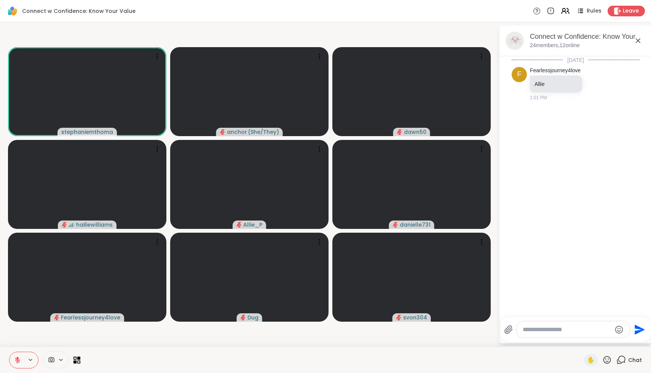
click at [562, 332] on textarea "Type your message" at bounding box center [566, 330] width 89 height 8
type textarea "*****"
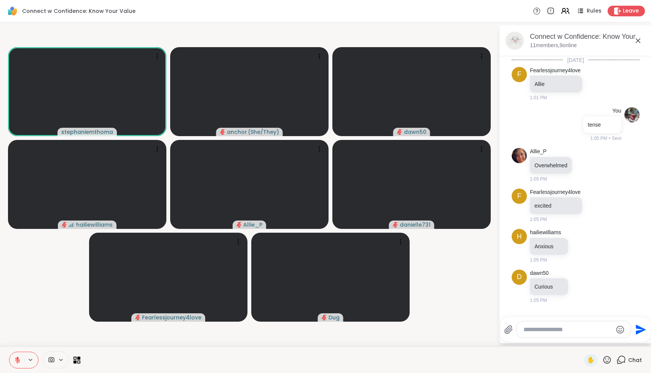
click at [608, 360] on icon at bounding box center [607, 360] width 10 height 10
click at [588, 341] on span "❤️" at bounding box center [585, 340] width 8 height 9
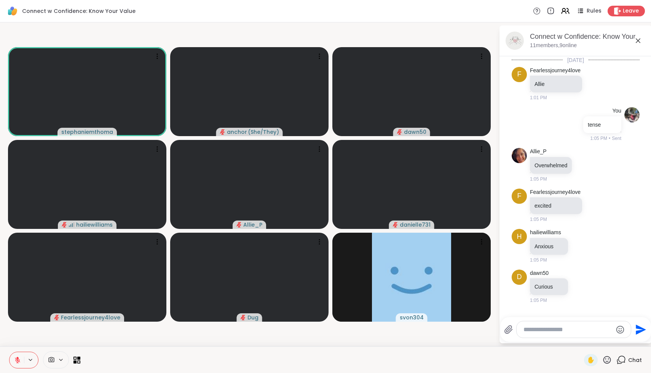
click at [579, 333] on div at bounding box center [573, 330] width 114 height 16
click at [563, 325] on div at bounding box center [573, 330] width 114 height 16
click at [563, 329] on textarea "Type your message" at bounding box center [567, 330] width 89 height 8
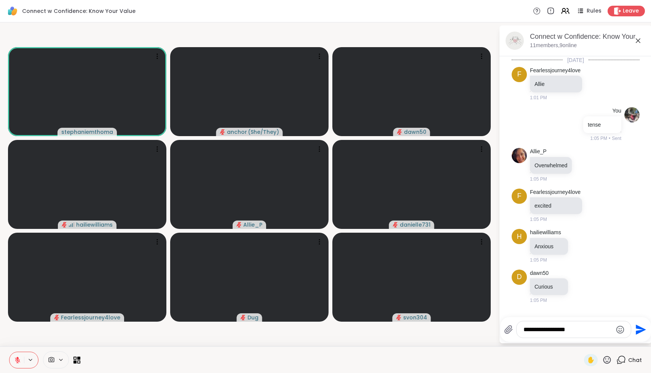
type textarea "**********"
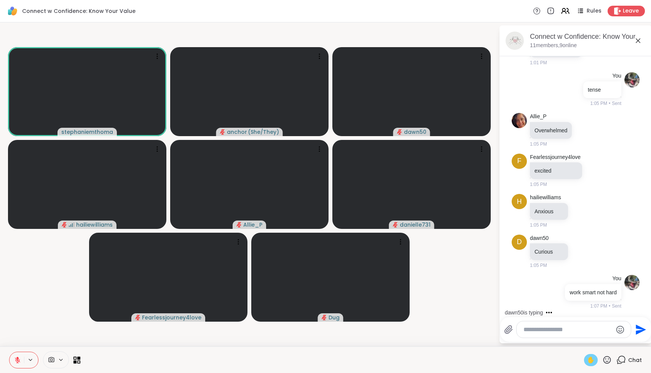
click at [592, 359] on span "✋" at bounding box center [591, 360] width 8 height 9
click at [592, 358] on span "✋" at bounding box center [591, 360] width 8 height 9
click at [582, 331] on textarea "Type your message" at bounding box center [567, 330] width 89 height 8
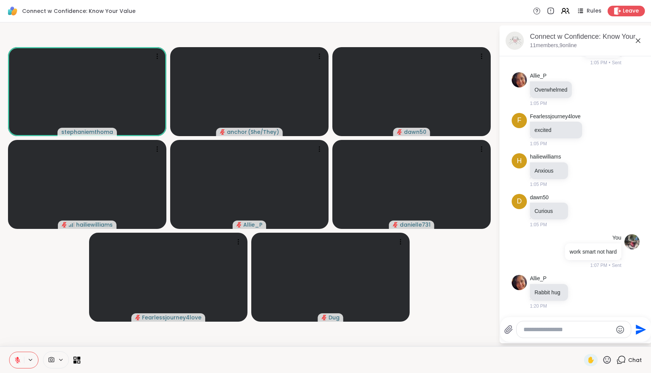
scroll to position [116, 0]
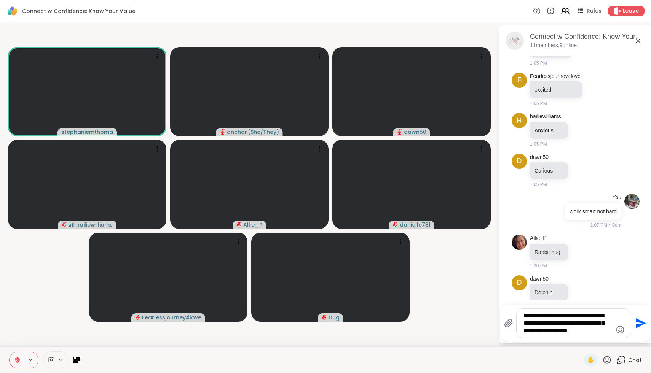
type textarea "**********"
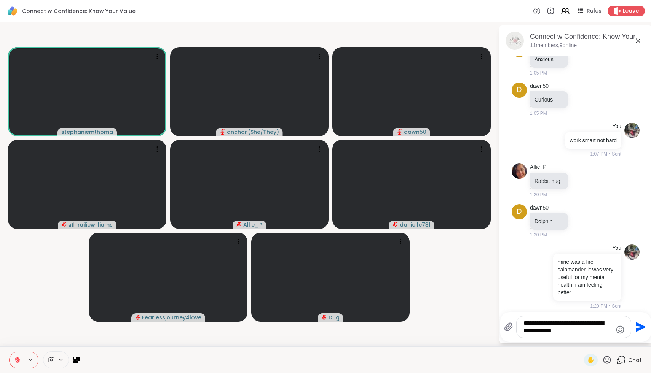
type textarea "**********"
drag, startPoint x: 563, startPoint y: 331, endPoint x: 478, endPoint y: 258, distance: 111.9
click at [478, 258] on div "**********" at bounding box center [325, 184] width 651 height 324
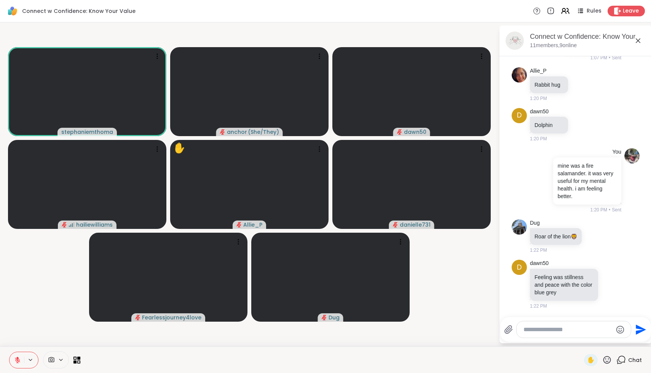
scroll to position [362, 0]
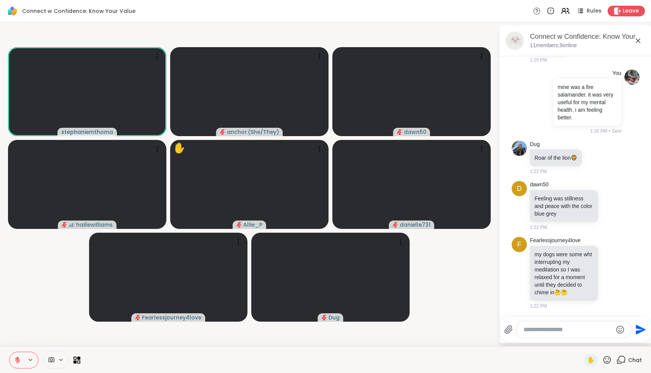
click at [609, 359] on icon at bounding box center [607, 360] width 8 height 8
click at [588, 339] on span "❤️" at bounding box center [585, 340] width 8 height 9
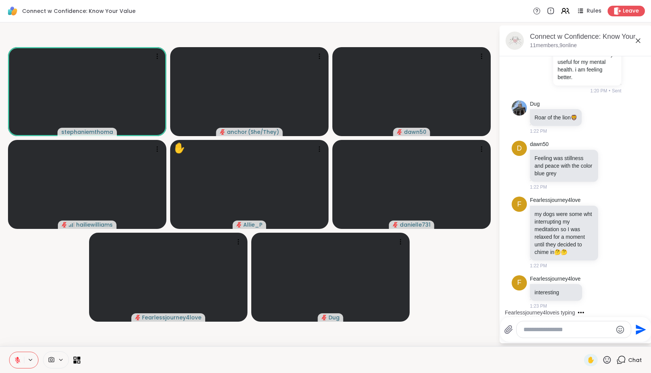
click at [604, 360] on icon at bounding box center [607, 360] width 10 height 10
click at [543, 334] on div at bounding box center [573, 330] width 114 height 16
click at [580, 333] on textarea "Type your message" at bounding box center [567, 330] width 89 height 8
type textarea "*******"
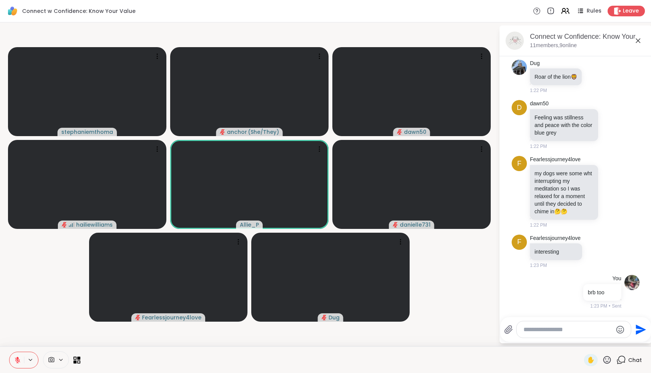
click at [608, 357] on icon at bounding box center [607, 360] width 8 height 8
click at [588, 340] on span "❤️" at bounding box center [585, 340] width 8 height 9
drag, startPoint x: 591, startPoint y: 360, endPoint x: 587, endPoint y: 324, distance: 35.6
click at [587, 324] on div "Connect w Confidence: Know Your Value Rules Leave stephaniemthoma anchor ( She/…" at bounding box center [325, 186] width 651 height 373
click at [588, 325] on div at bounding box center [573, 330] width 114 height 16
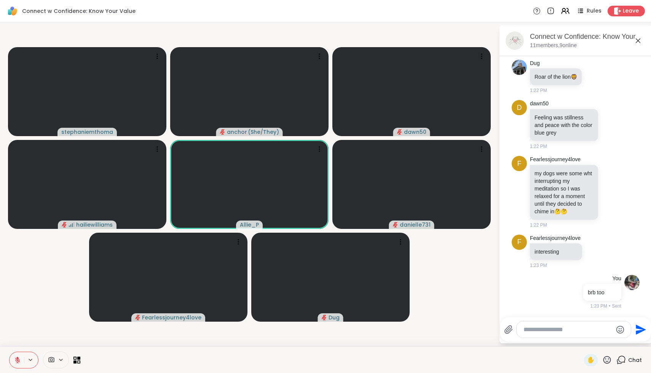
click at [585, 329] on textarea "Type your message" at bounding box center [567, 330] width 89 height 8
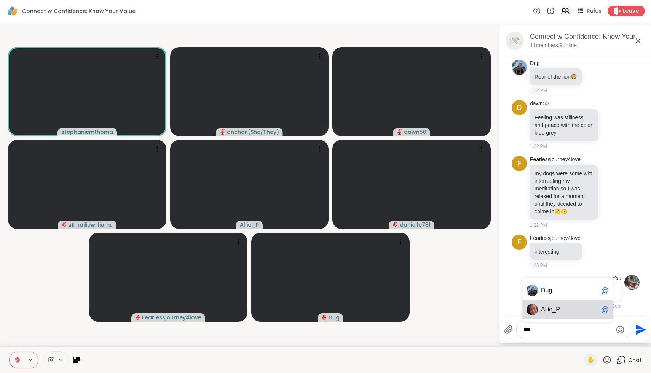
click at [586, 307] on span "Al lie_P" at bounding box center [569, 310] width 57 height 8
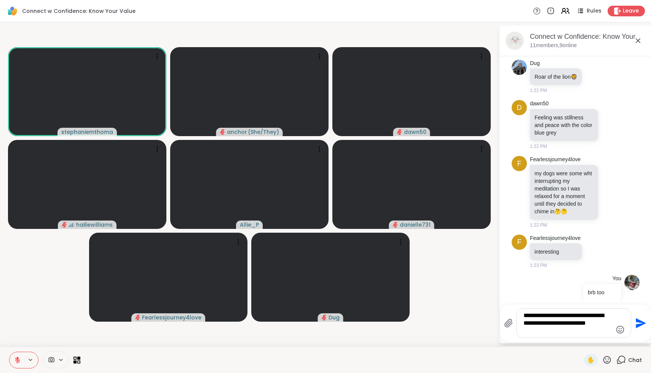
type textarea "**********"
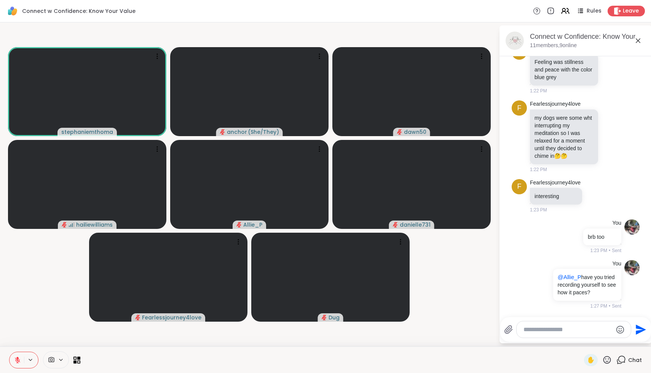
scroll to position [591, 0]
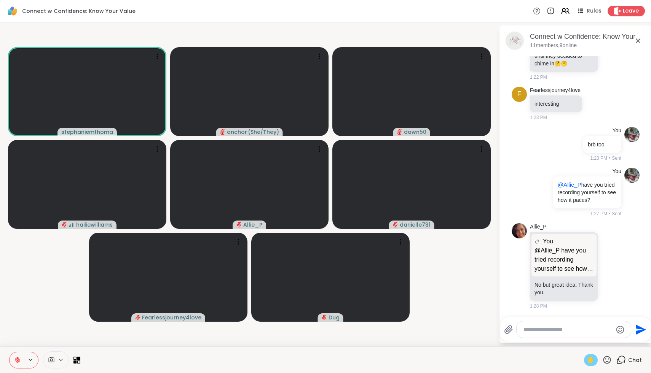
click at [589, 361] on span "✋" at bounding box center [591, 360] width 8 height 9
click at [14, 363] on button at bounding box center [17, 360] width 14 height 16
click at [594, 361] on span "✋" at bounding box center [591, 360] width 8 height 9
click at [548, 329] on textarea "Type your message" at bounding box center [567, 330] width 89 height 8
type textarea "*"
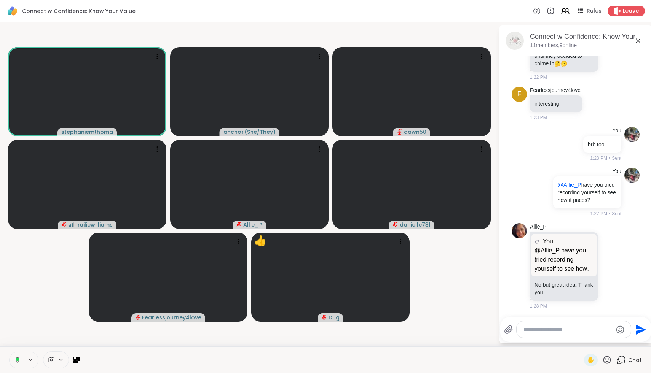
click at [19, 362] on icon at bounding box center [16, 360] width 7 height 7
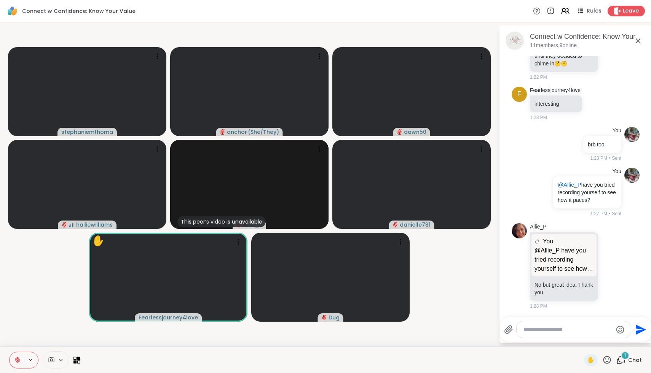
scroll to position [647, 0]
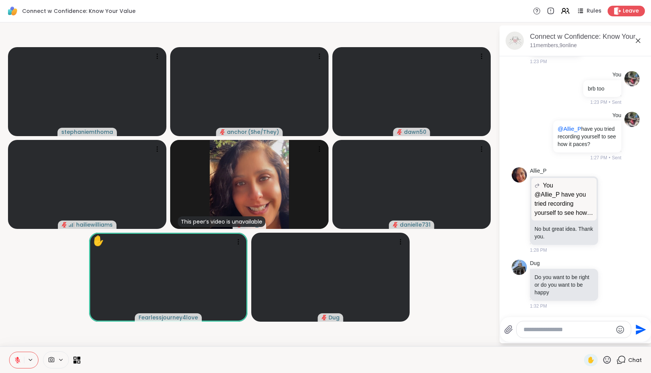
click at [603, 355] on div "✋" at bounding box center [598, 360] width 28 height 12
click at [605, 358] on icon at bounding box center [607, 360] width 10 height 10
click at [588, 341] on span "❤️" at bounding box center [585, 340] width 8 height 9
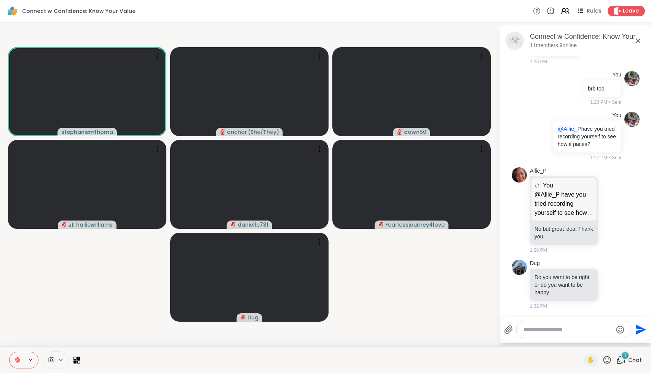
scroll to position [710, 0]
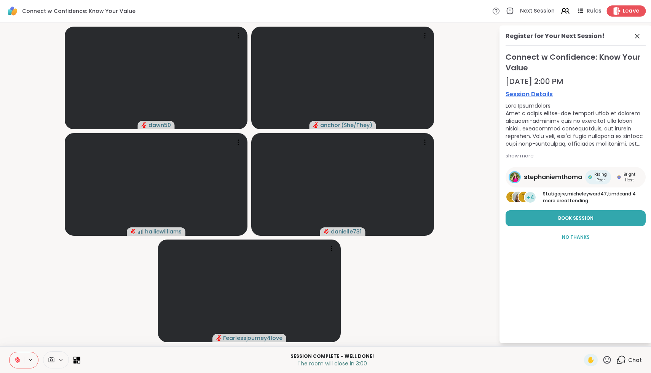
click at [632, 15] on div "Leave" at bounding box center [625, 10] width 39 height 11
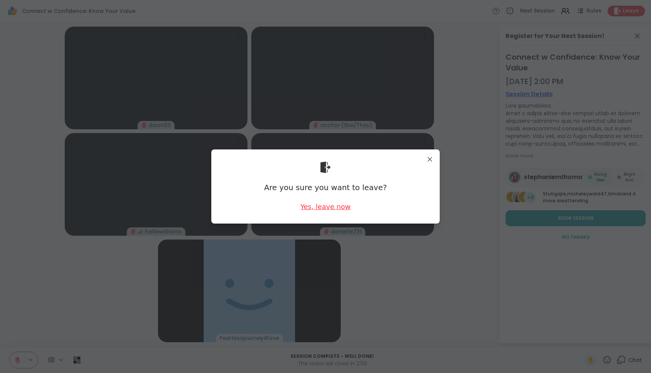
click at [314, 204] on div "Yes, leave now" at bounding box center [325, 207] width 50 height 10
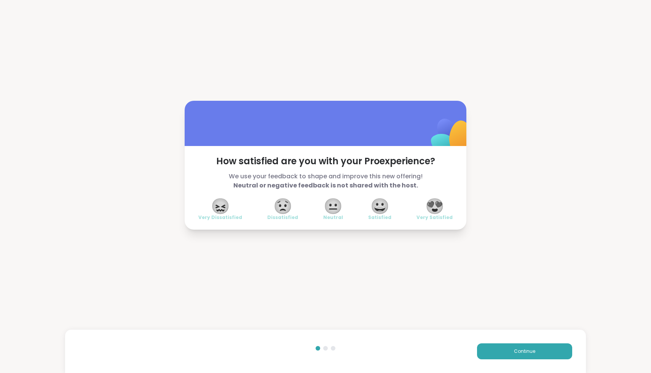
click at [451, 215] on span "Very Satisfied" at bounding box center [434, 218] width 36 height 6
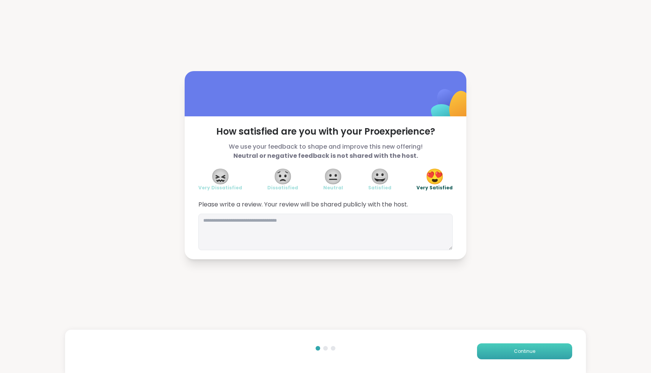
click at [508, 353] on button "Continue" at bounding box center [524, 352] width 95 height 16
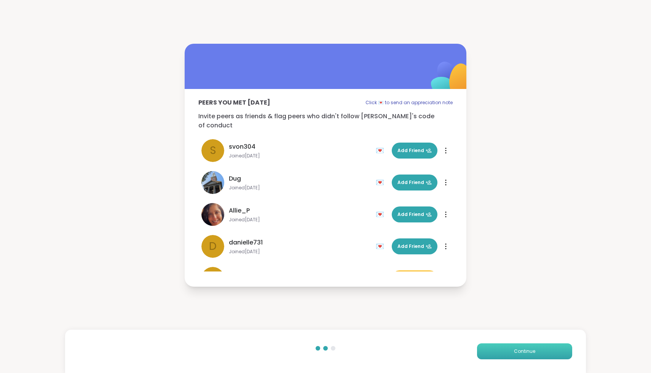
click at [508, 353] on button "Continue" at bounding box center [524, 352] width 95 height 16
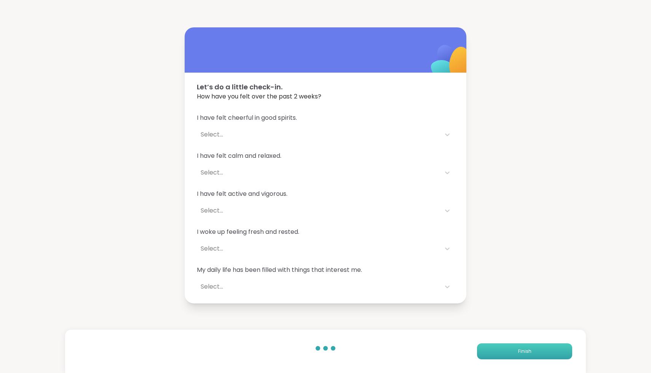
click at [508, 353] on button "Finish" at bounding box center [524, 352] width 95 height 16
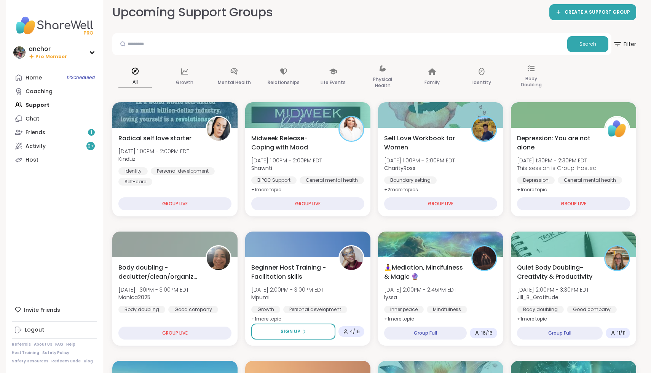
scroll to position [7, 0]
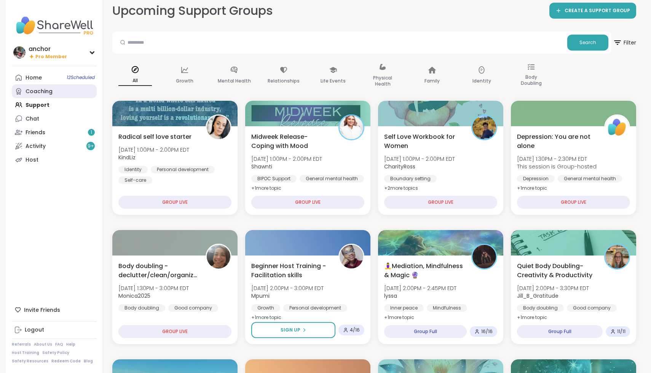
click at [49, 92] on div "Coaching" at bounding box center [38, 92] width 27 height 8
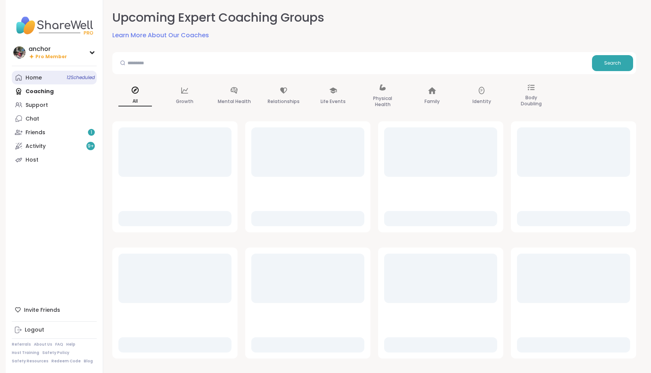
click at [45, 81] on link "Home 12 Scheduled" at bounding box center [54, 78] width 85 height 14
